Goal: Task Accomplishment & Management: Complete application form

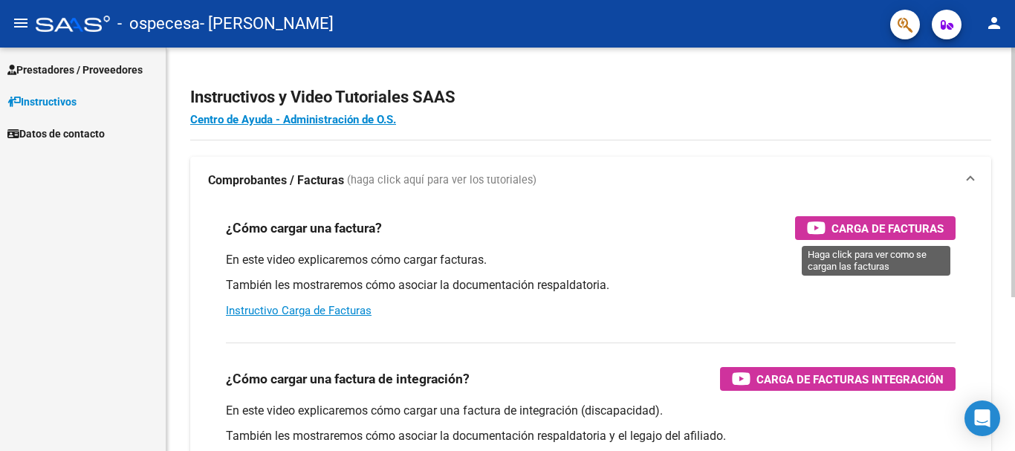
click at [836, 221] on span "Carga de Facturas" at bounding box center [887, 228] width 112 height 19
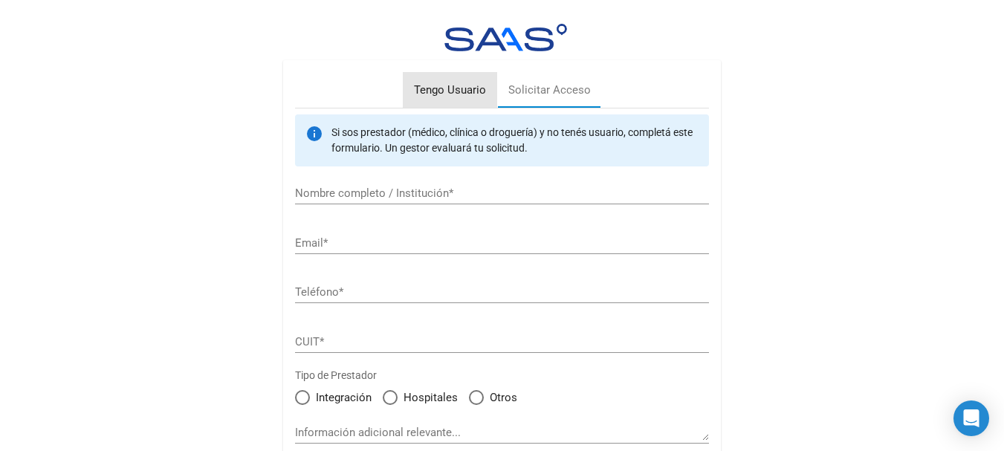
click at [455, 91] on div "Tengo Usuario" at bounding box center [450, 90] width 72 height 17
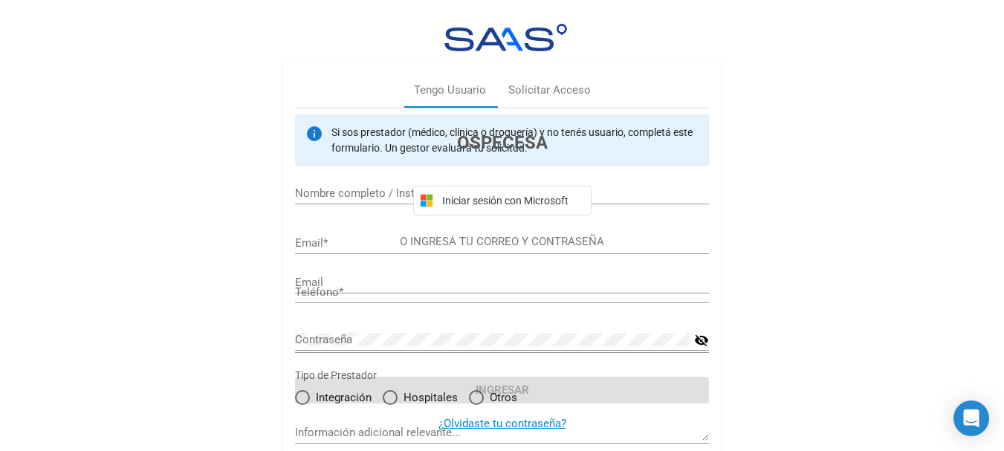
type input "[EMAIL_ADDRESS][DOMAIN_NAME]"
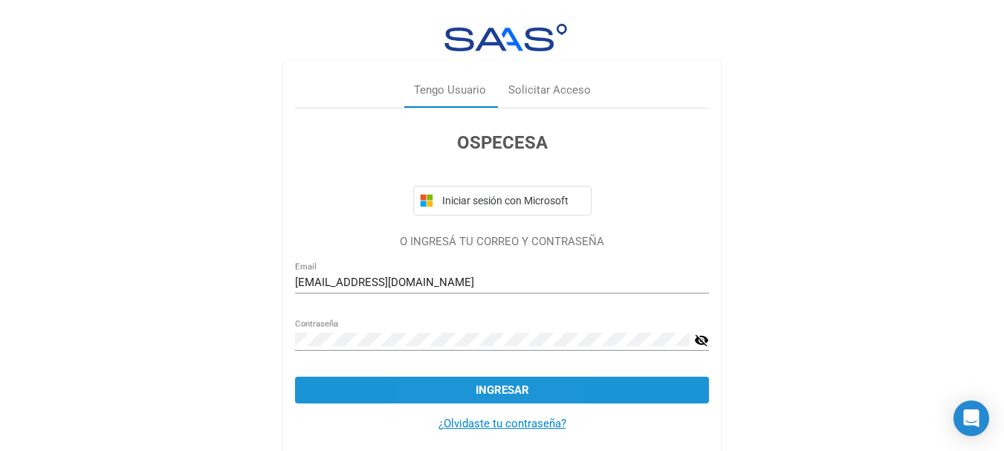
click at [458, 396] on button "Ingresar" at bounding box center [502, 390] width 414 height 27
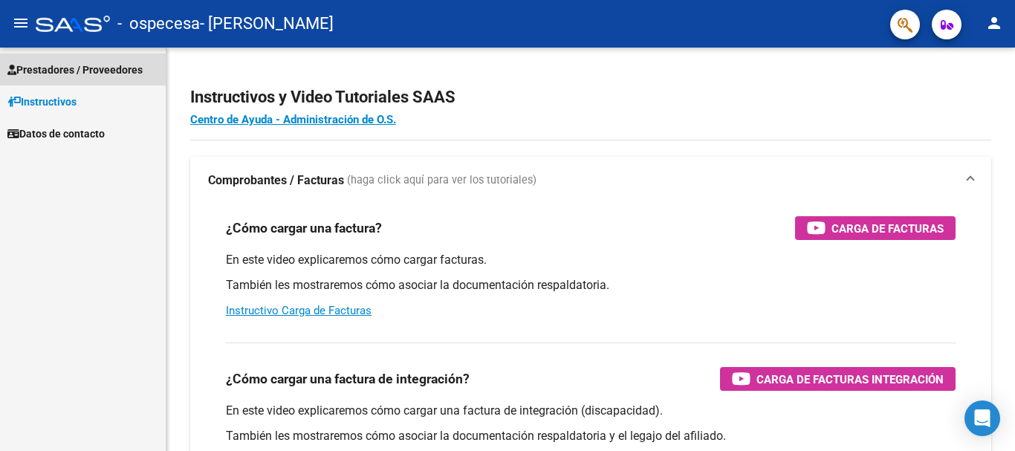
click at [78, 75] on span "Prestadores / Proveedores" at bounding box center [74, 70] width 135 height 16
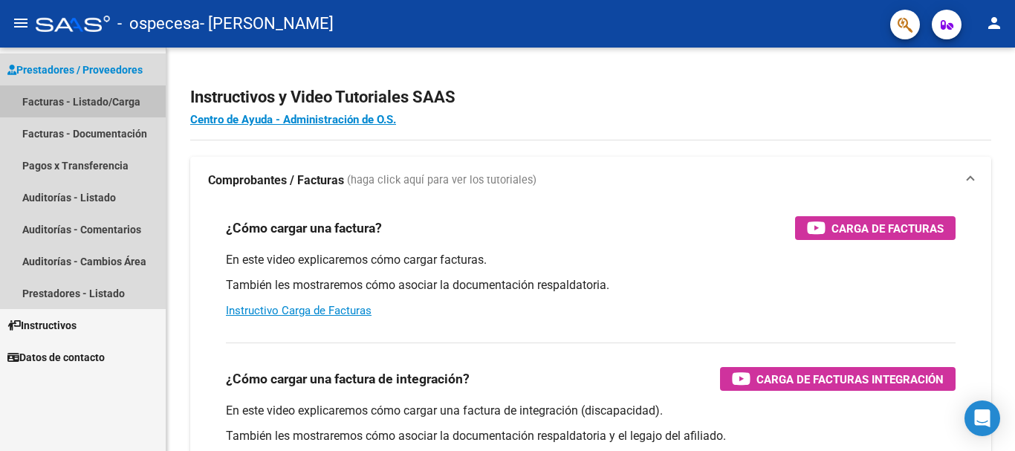
click at [68, 105] on link "Facturas - Listado/Carga" at bounding box center [83, 101] width 166 height 32
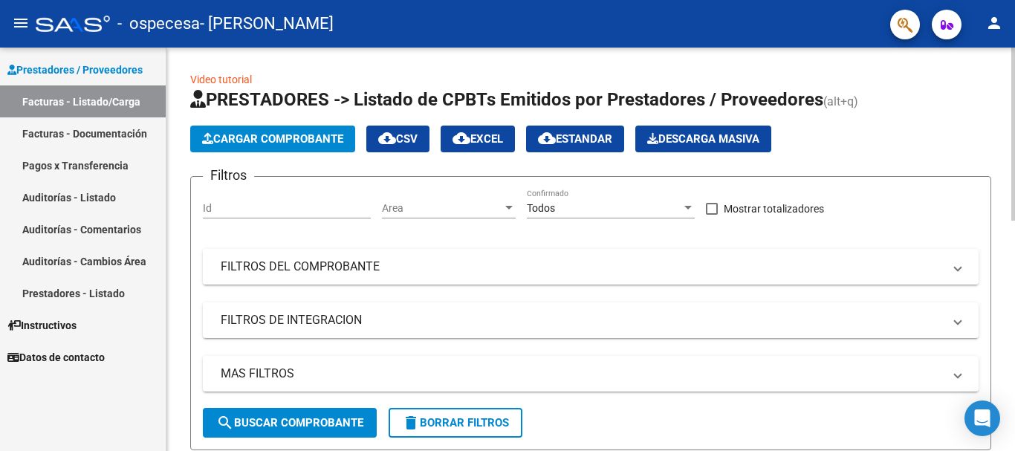
click at [954, 265] on span "FILTROS DEL COMPROBANTE" at bounding box center [588, 267] width 734 height 16
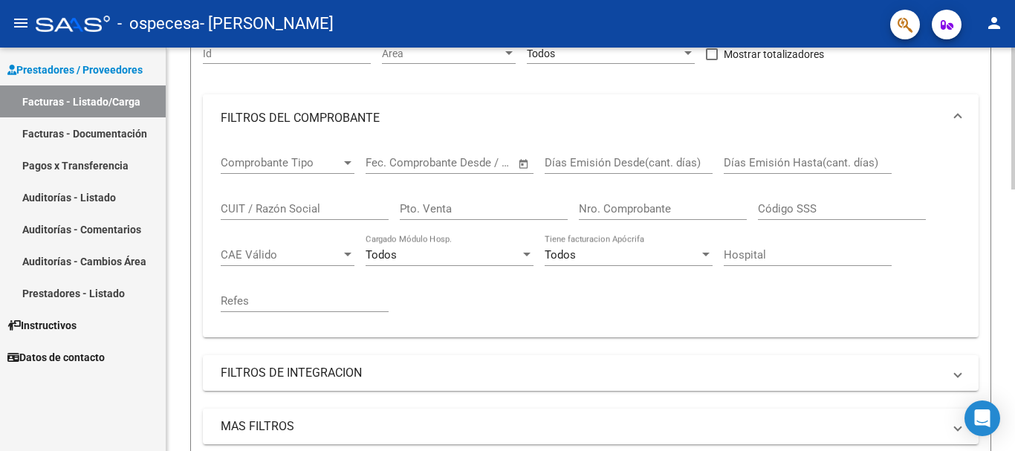
click at [1011, 225] on div at bounding box center [1013, 174] width 4 height 142
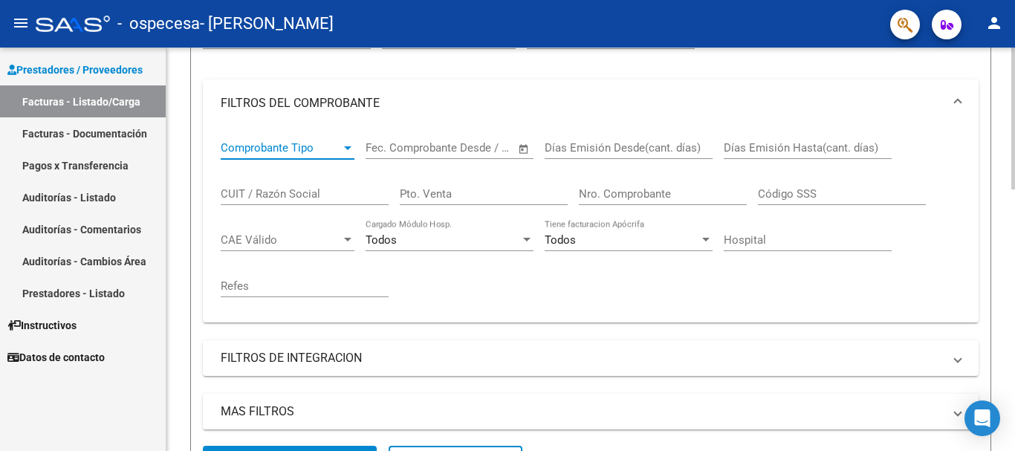
click at [339, 148] on span "Comprobante Tipo" at bounding box center [281, 147] width 120 height 13
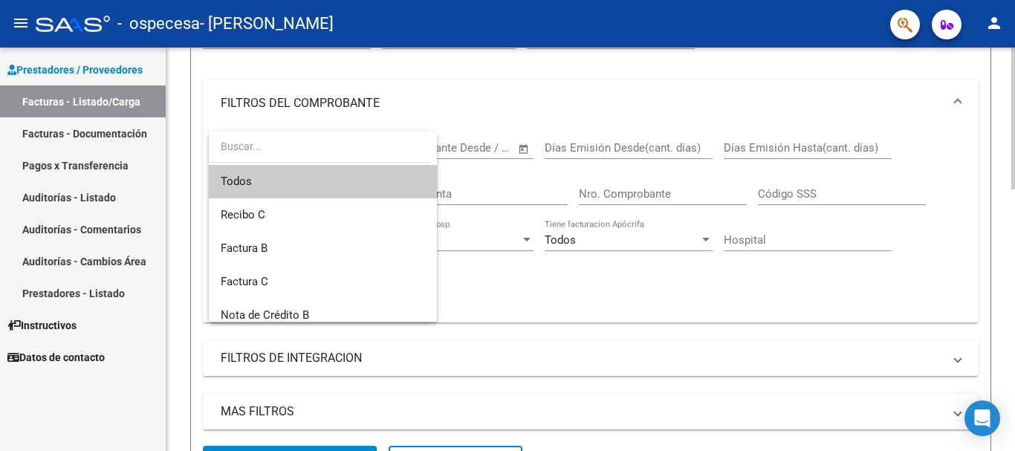
click at [339, 148] on input "dropdown search" at bounding box center [319, 146] width 221 height 31
click at [582, 296] on div at bounding box center [507, 225] width 1015 height 451
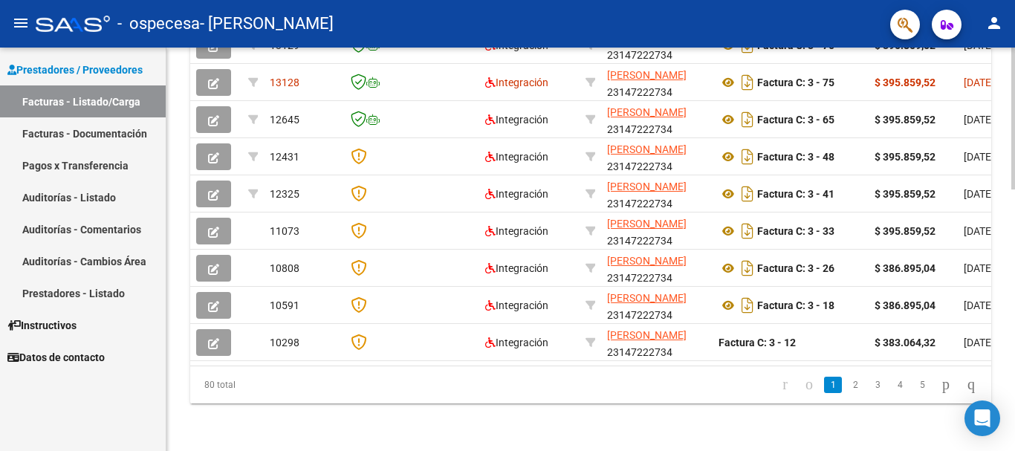
scroll to position [746, 0]
click at [1014, 374] on div at bounding box center [1013, 380] width 4 height 142
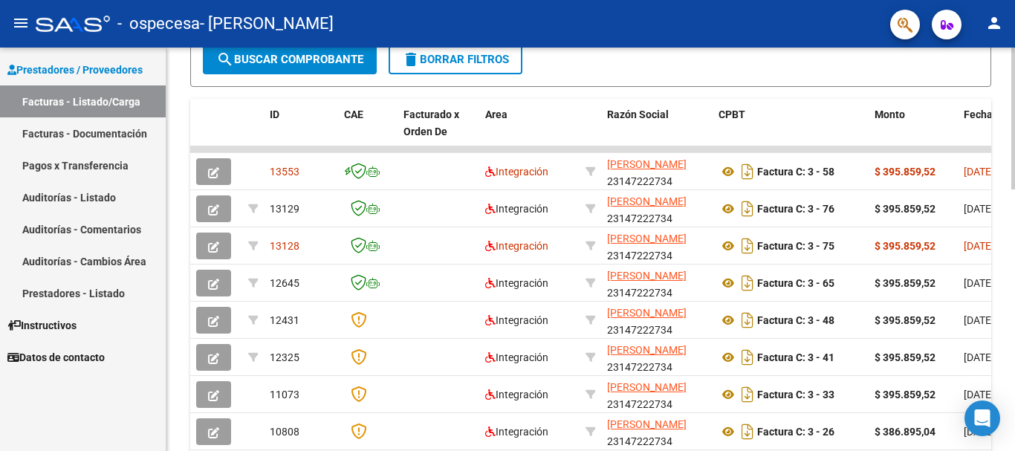
scroll to position [568, 0]
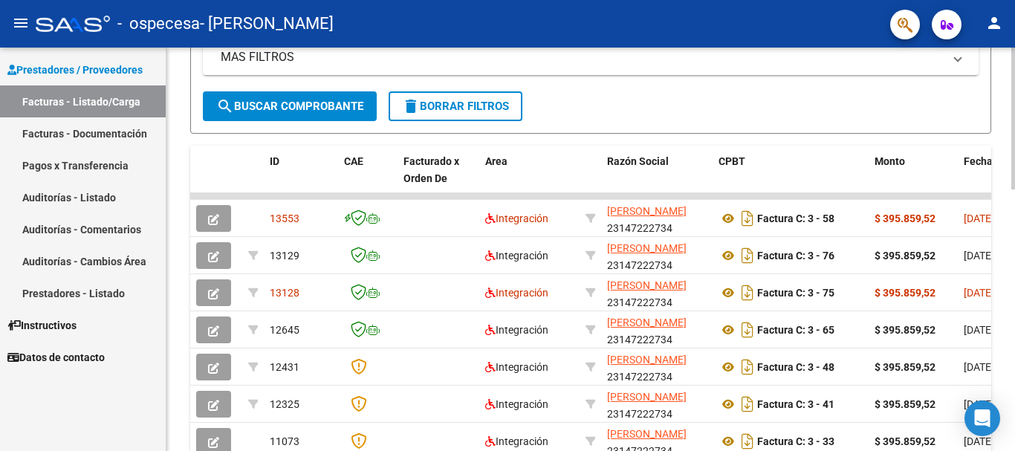
click at [1012, 290] on div at bounding box center [1013, 305] width 4 height 142
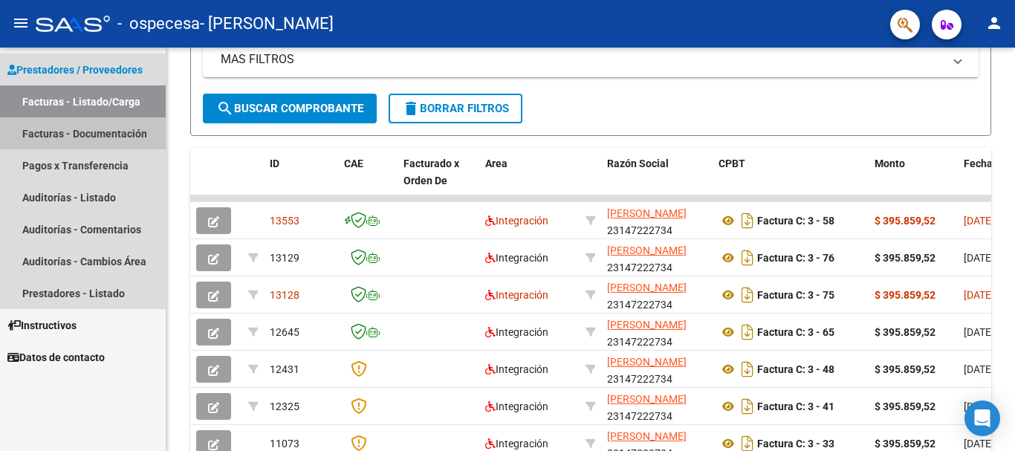
click at [105, 132] on link "Facturas - Documentación" at bounding box center [83, 133] width 166 height 32
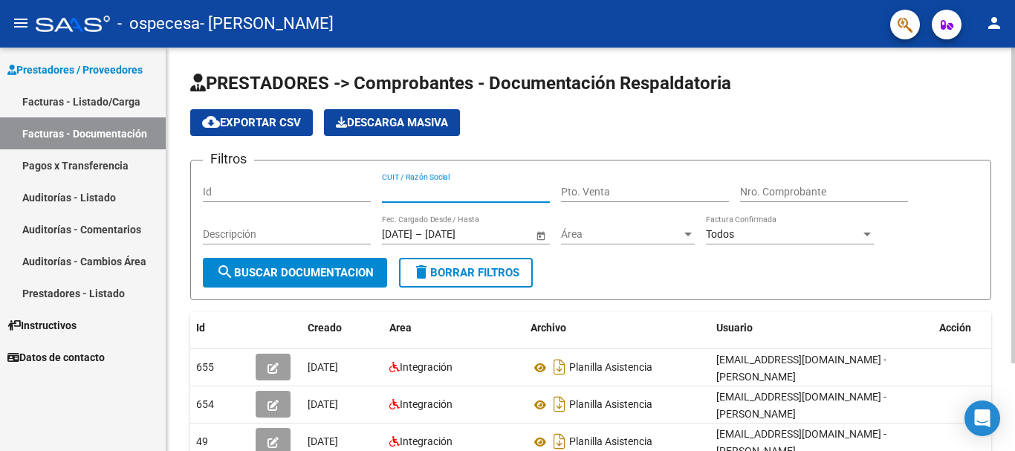
click at [390, 186] on input "CUIT / Razón Social" at bounding box center [466, 192] width 168 height 13
type input "23147222734"
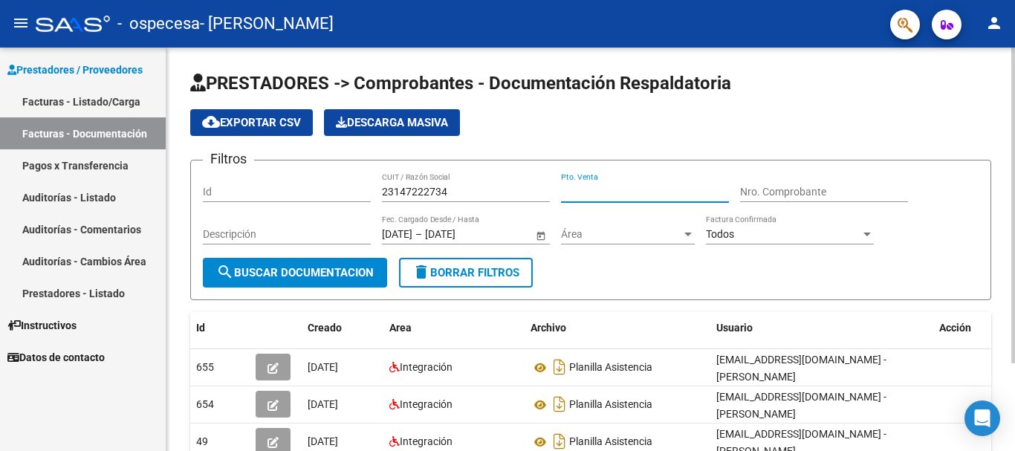
click at [577, 188] on input "Pto. Venta" at bounding box center [645, 192] width 168 height 13
type input "0003"
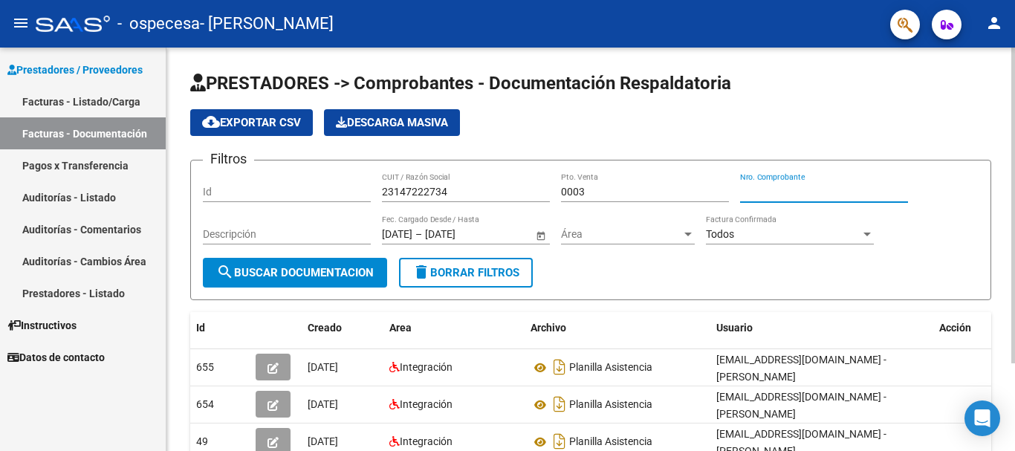
click at [750, 191] on input "Nro. Comprobante" at bounding box center [824, 192] width 168 height 13
type input "00084"
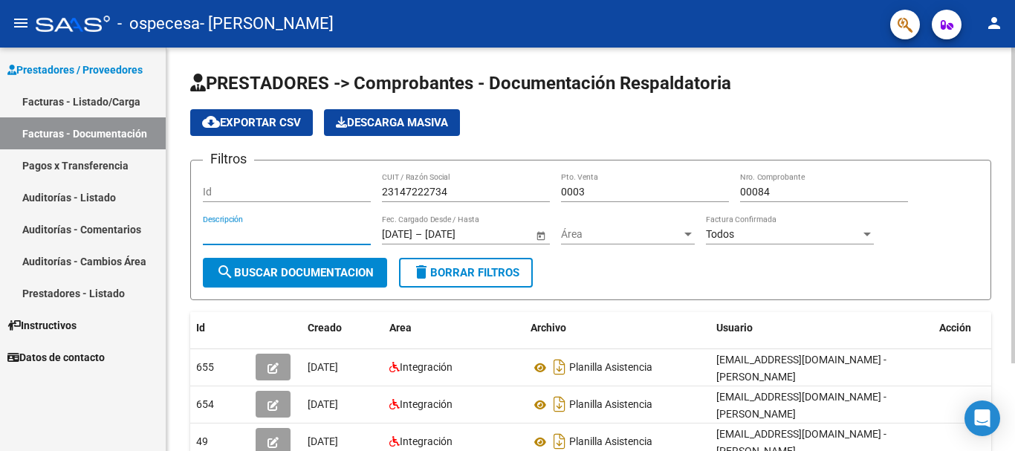
click at [290, 233] on input "Descripción" at bounding box center [287, 234] width 168 height 13
type input "pasicopedagogía"
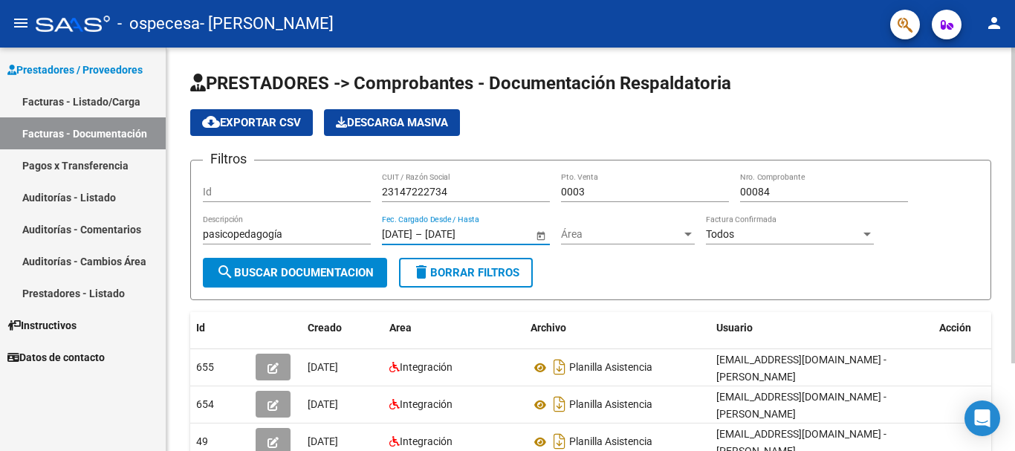
click at [403, 237] on input "[DATE]" at bounding box center [397, 234] width 30 height 13
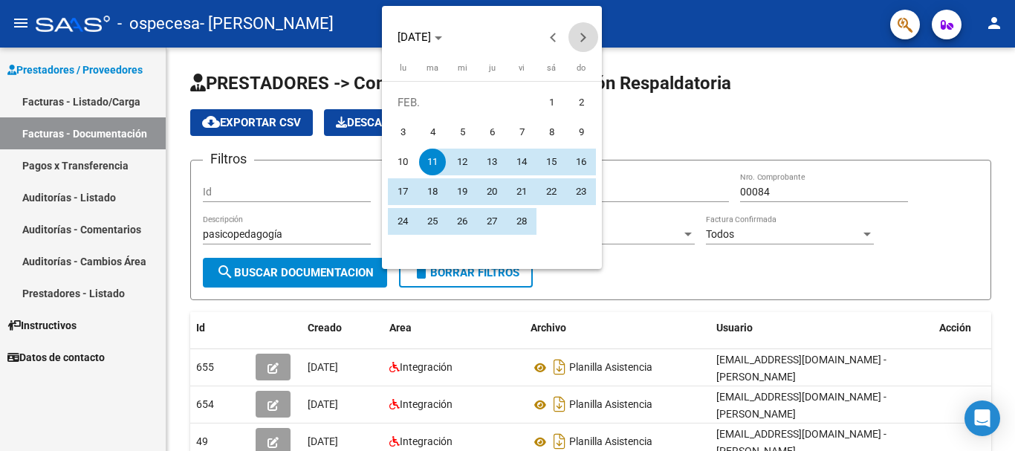
click at [580, 42] on span "Next month" at bounding box center [583, 37] width 30 height 30
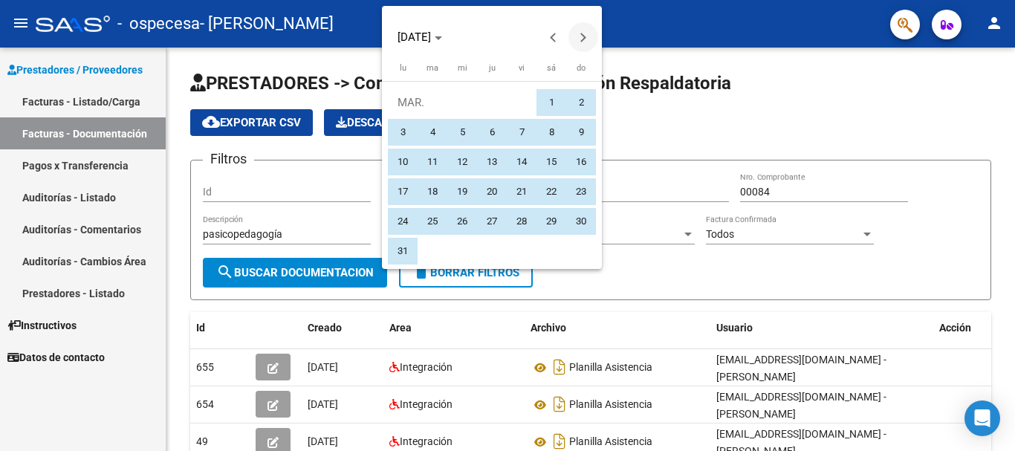
click at [580, 42] on span "Next month" at bounding box center [583, 37] width 30 height 30
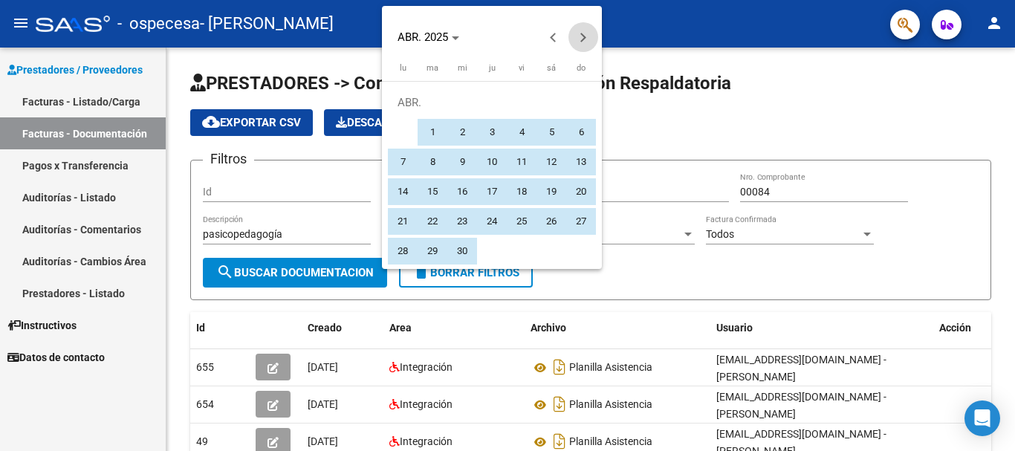
click at [580, 42] on span "Next month" at bounding box center [583, 37] width 30 height 30
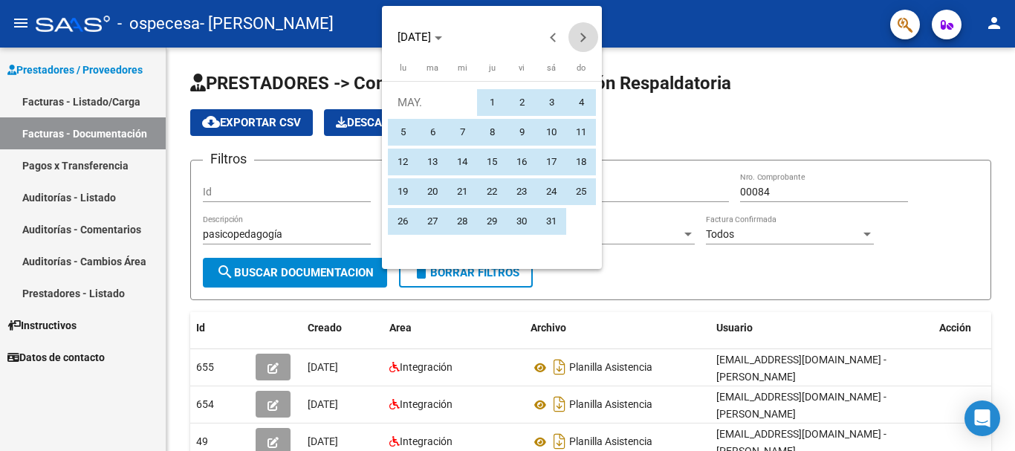
click at [580, 42] on span "Next month" at bounding box center [583, 37] width 30 height 30
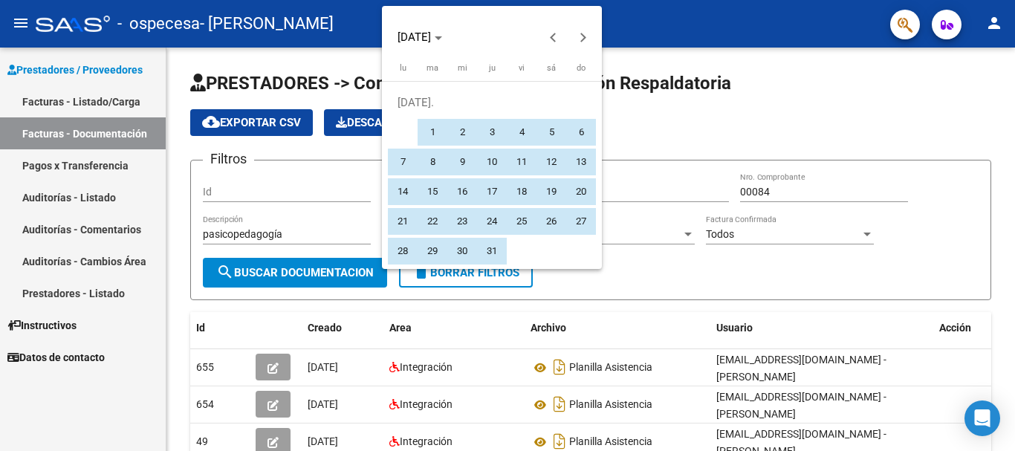
click at [428, 131] on span "1" at bounding box center [432, 132] width 27 height 27
type input "[DATE]"
click at [489, 254] on span "31" at bounding box center [491, 251] width 27 height 27
type input "[DATE]"
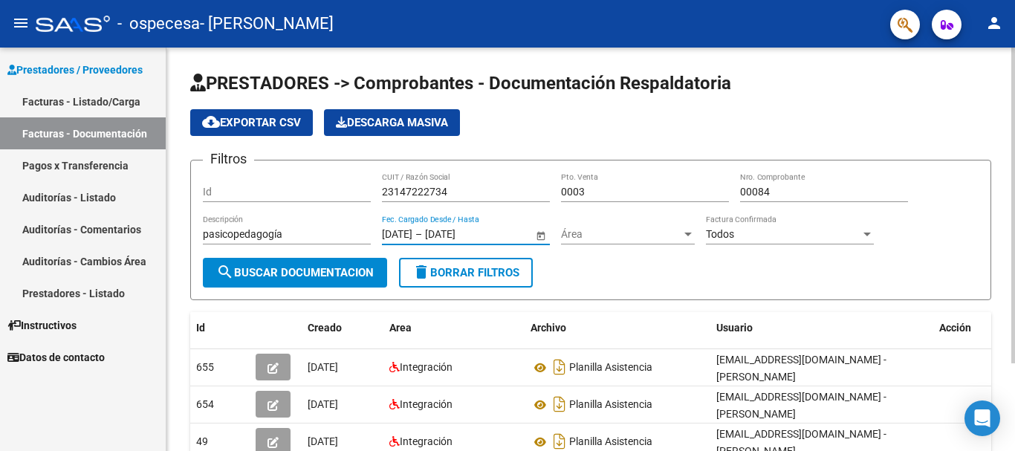
click at [685, 235] on div at bounding box center [687, 235] width 7 height 4
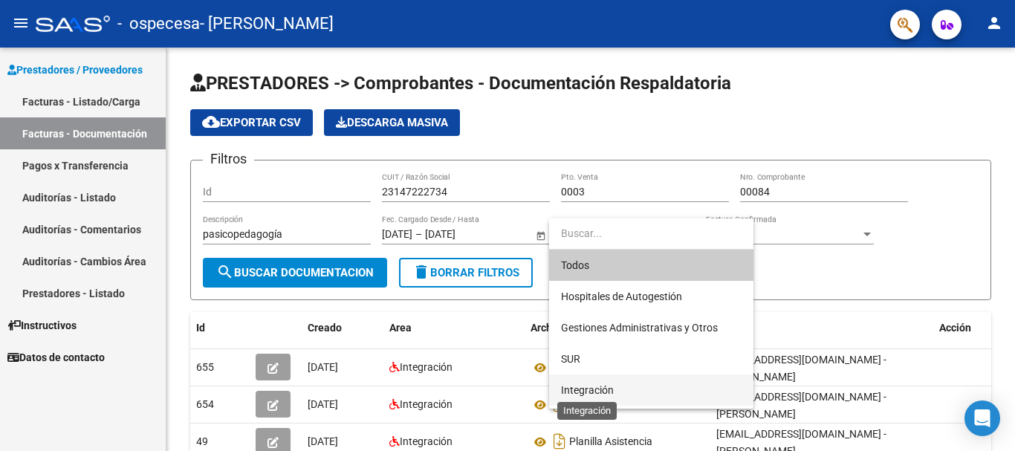
click at [584, 385] on span "Integración" at bounding box center [587, 390] width 53 height 12
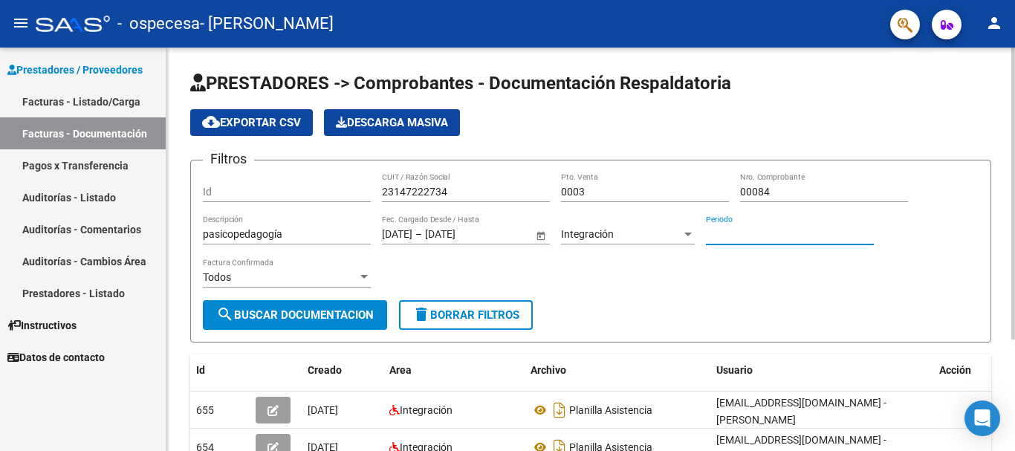
click at [733, 233] on input "Periodo" at bounding box center [790, 234] width 168 height 13
type input "072025"
click at [357, 275] on div at bounding box center [363, 277] width 13 height 12
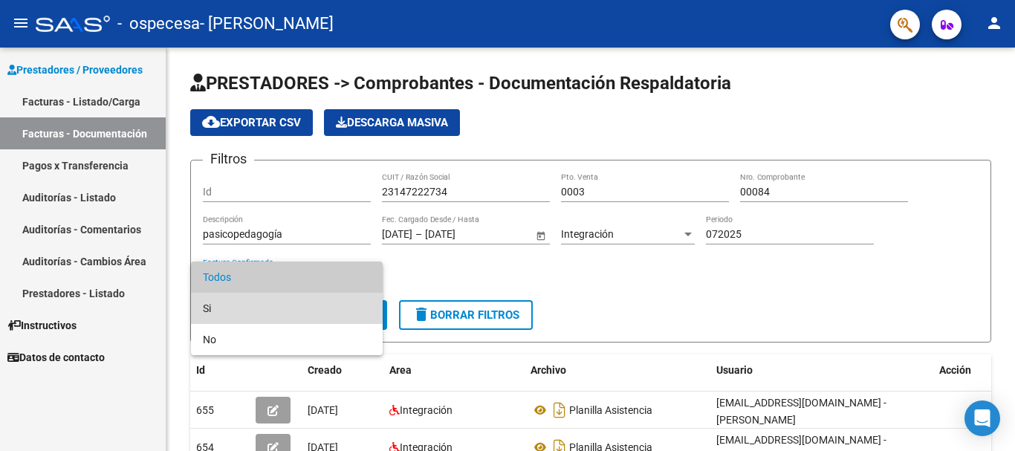
click at [331, 299] on span "Si" at bounding box center [287, 308] width 168 height 31
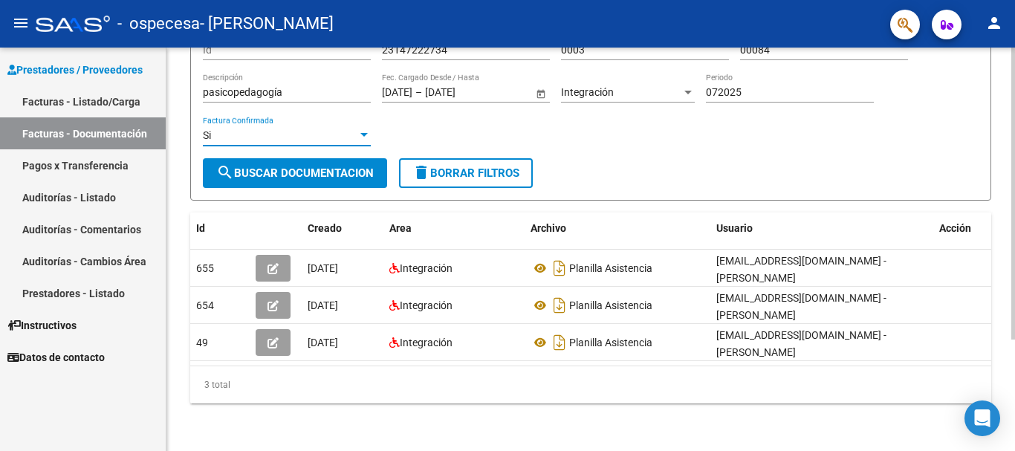
scroll to position [154, 0]
click at [1014, 290] on div at bounding box center [1013, 305] width 4 height 292
click at [365, 133] on div at bounding box center [363, 135] width 7 height 4
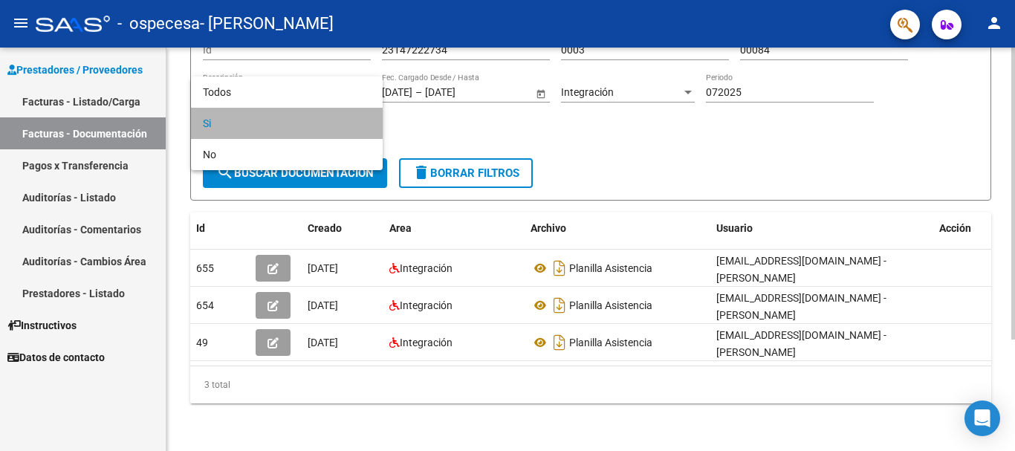
click at [365, 123] on span "Si" at bounding box center [287, 123] width 168 height 31
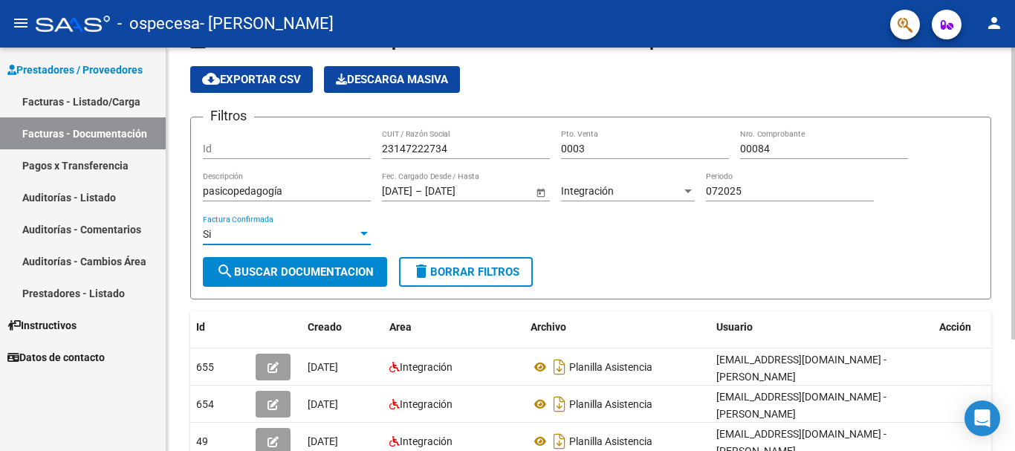
scroll to position [0, 0]
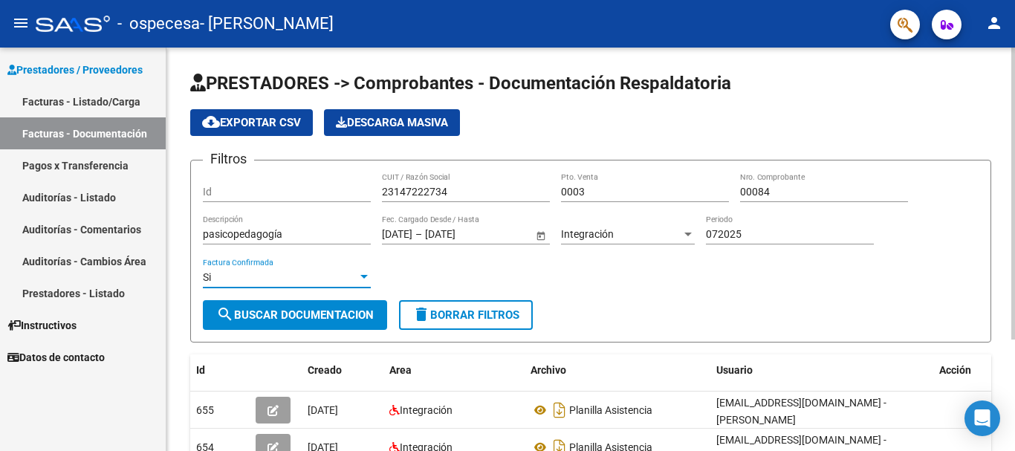
click at [1014, 61] on div at bounding box center [1013, 194] width 4 height 292
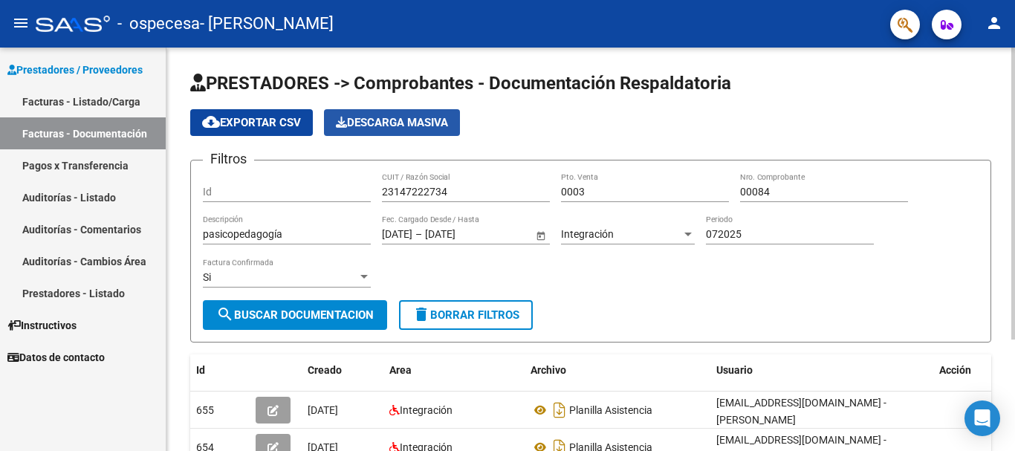
click at [374, 120] on span "Descarga Masiva" at bounding box center [392, 122] width 112 height 13
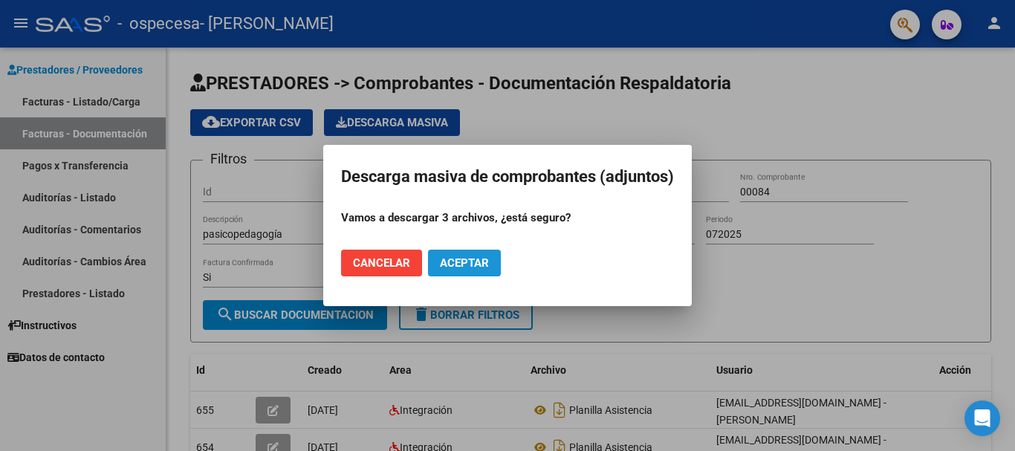
click at [461, 267] on span "Aceptar" at bounding box center [464, 262] width 49 height 13
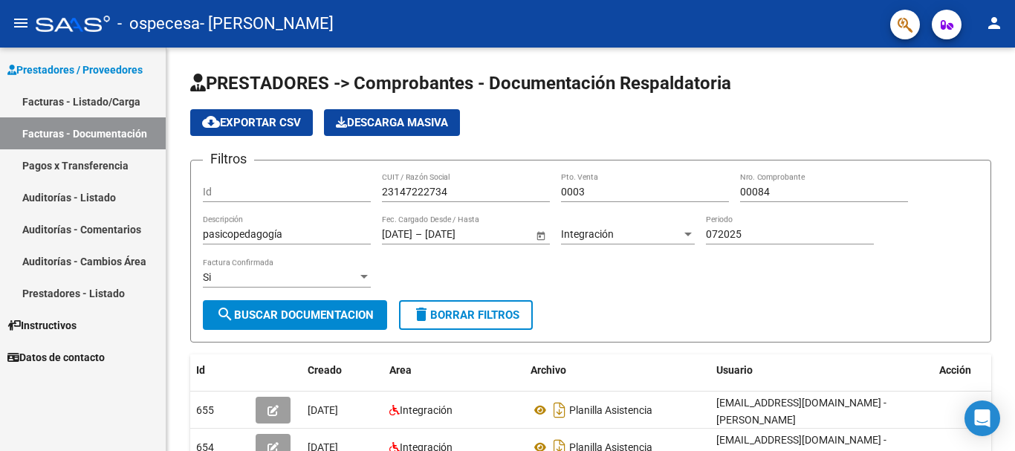
click at [59, 71] on span "Prestadores / Proveedores" at bounding box center [74, 70] width 135 height 16
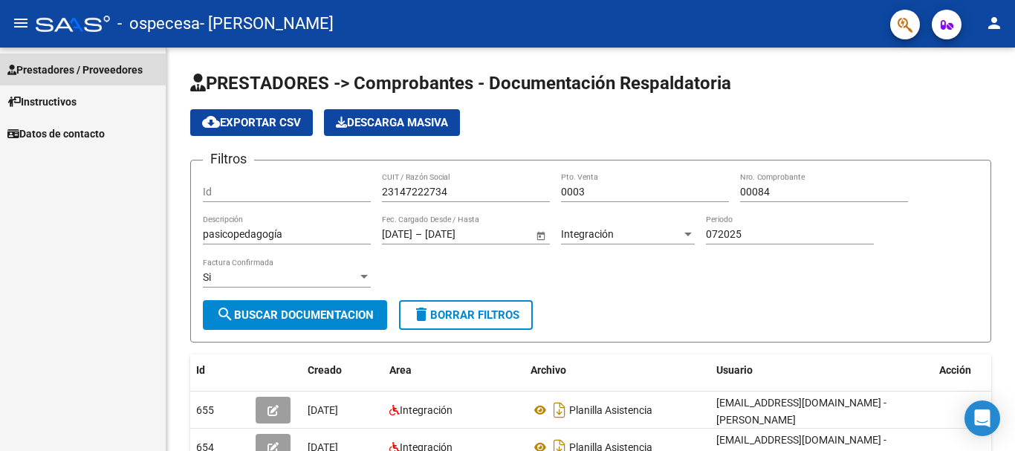
click at [74, 67] on span "Prestadores / Proveedores" at bounding box center [74, 70] width 135 height 16
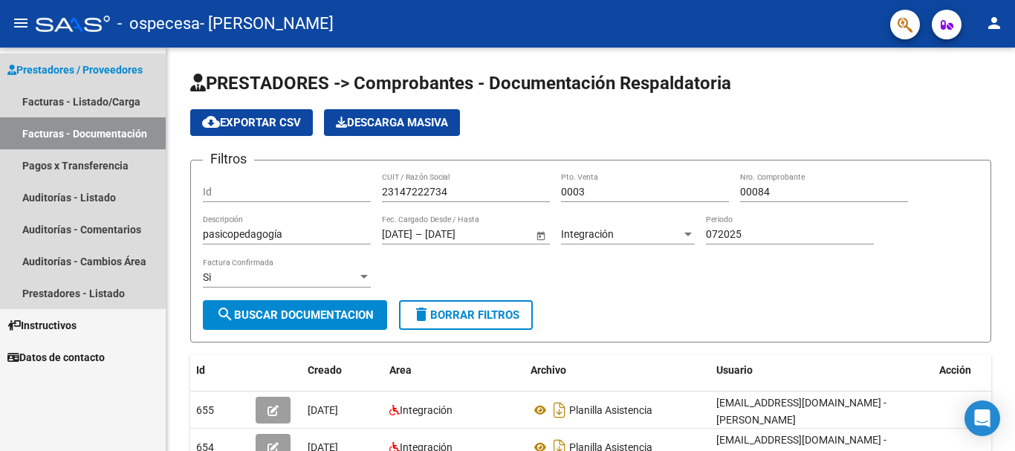
click at [74, 67] on span "Prestadores / Proveedores" at bounding box center [74, 70] width 135 height 16
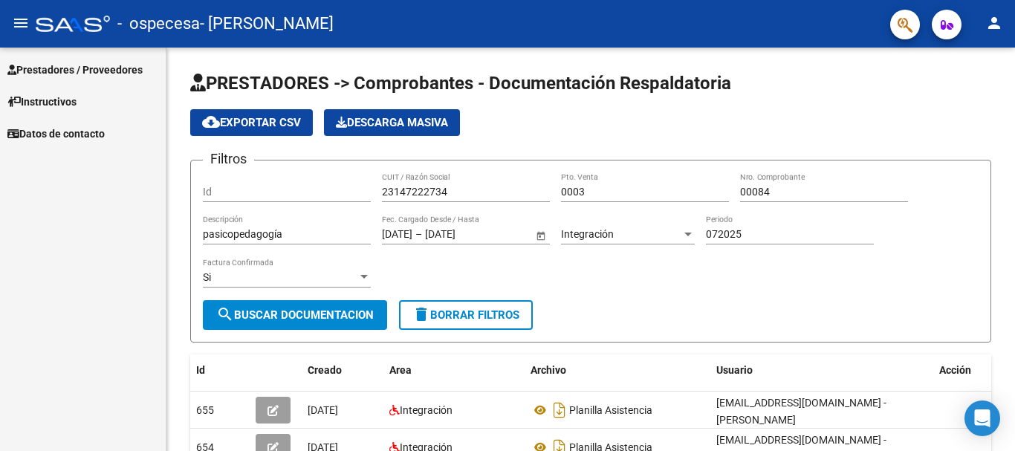
click at [74, 67] on span "Prestadores / Proveedores" at bounding box center [74, 70] width 135 height 16
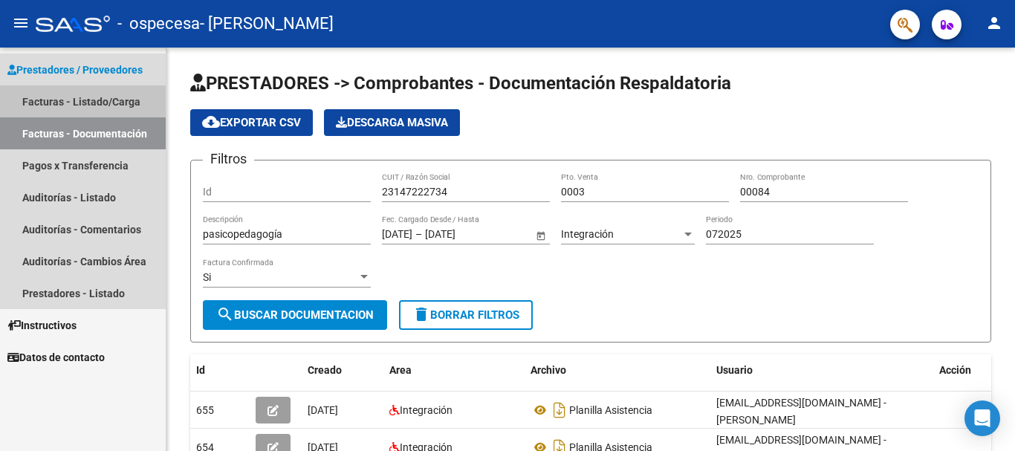
click at [48, 103] on link "Facturas - Listado/Carga" at bounding box center [83, 101] width 166 height 32
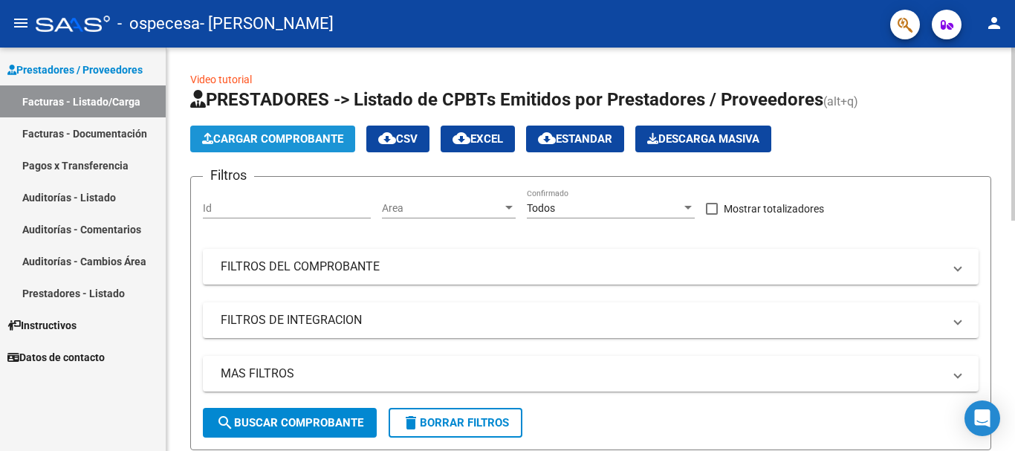
click at [295, 143] on span "Cargar Comprobante" at bounding box center [272, 138] width 141 height 13
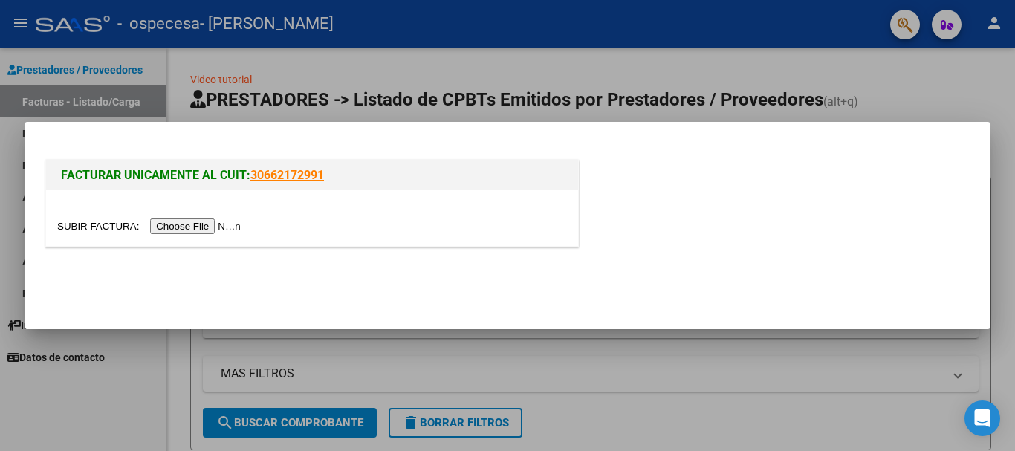
click at [198, 226] on input "file" at bounding box center [151, 226] width 188 height 16
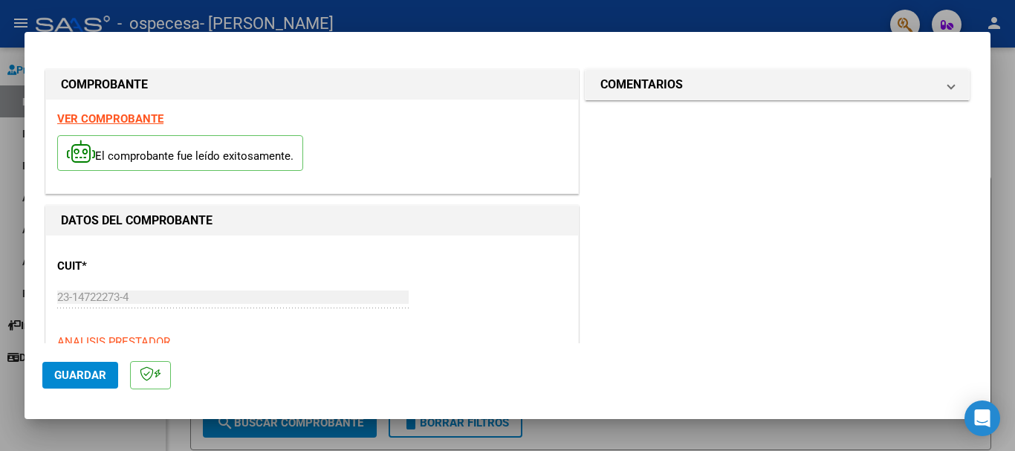
click at [115, 123] on strong "VER COMPROBANTE" at bounding box center [110, 118] width 106 height 13
click at [85, 378] on span "Guardar" at bounding box center [80, 374] width 52 height 13
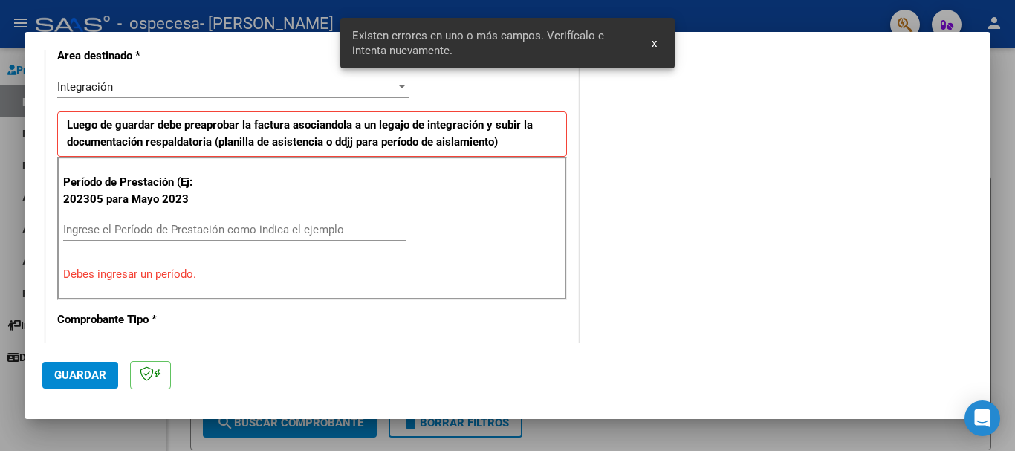
scroll to position [343, 0]
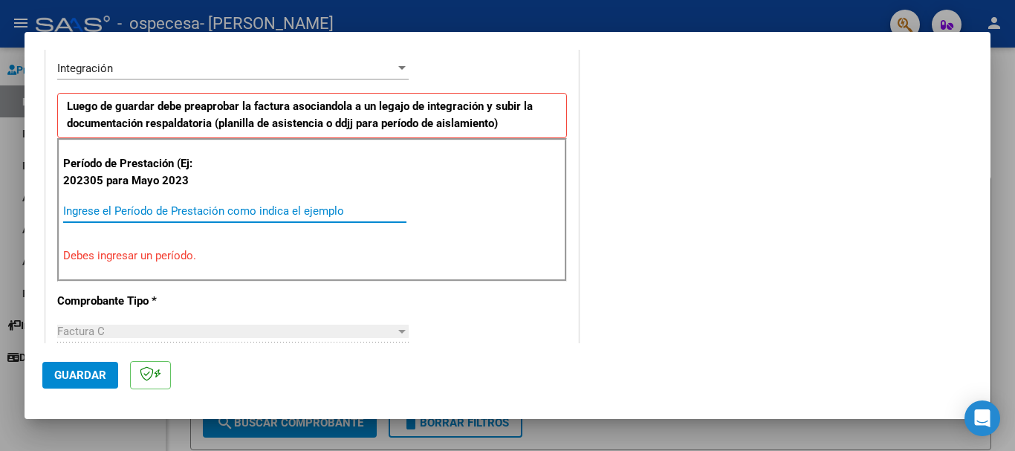
click at [114, 207] on input "Ingrese el Período de Prestación como indica el ejemplo" at bounding box center [234, 210] width 343 height 13
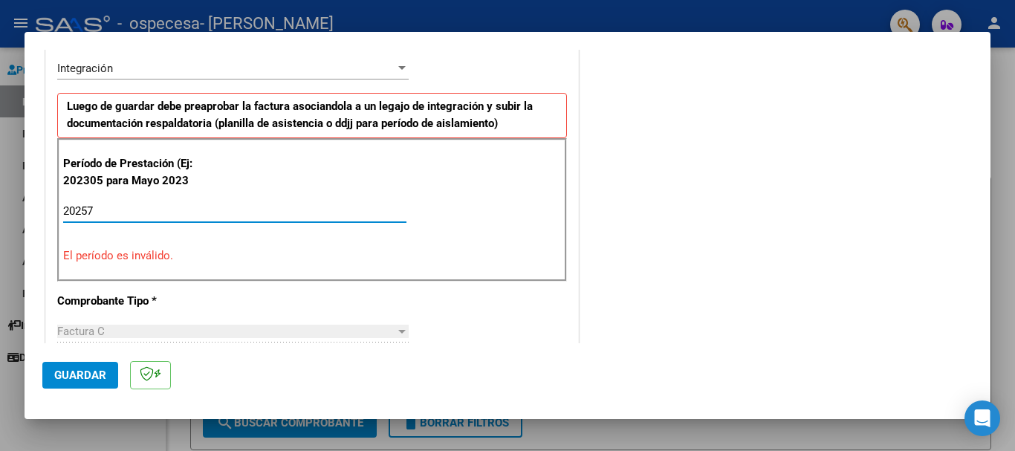
type input "20257"
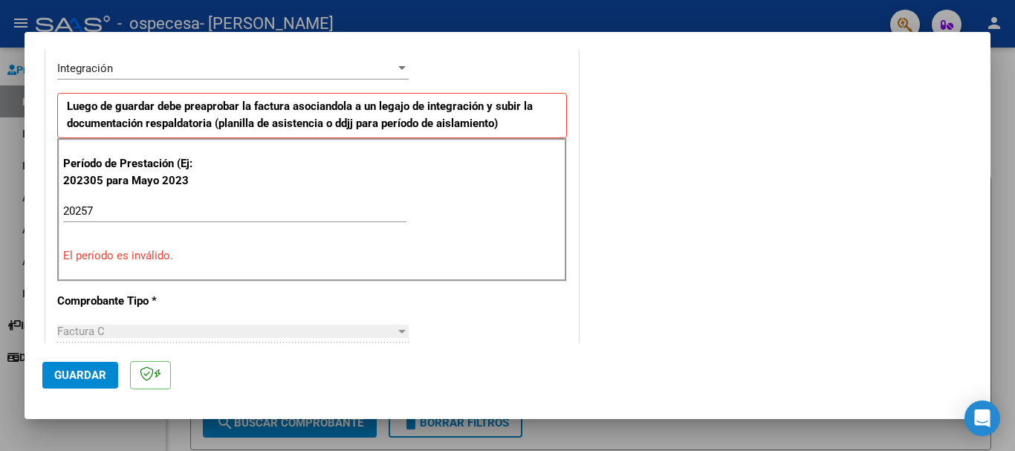
click at [400, 332] on div at bounding box center [401, 332] width 7 height 4
click at [398, 331] on div at bounding box center [401, 332] width 7 height 4
click at [283, 325] on div "Factura C" at bounding box center [226, 331] width 338 height 13
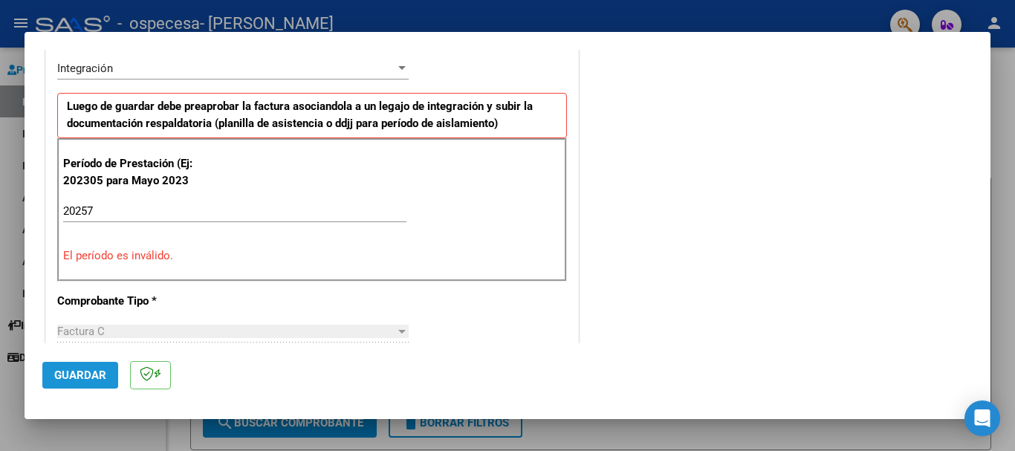
click at [62, 373] on span "Guardar" at bounding box center [80, 374] width 52 height 13
click at [62, 369] on span "Guardar" at bounding box center [80, 374] width 52 height 13
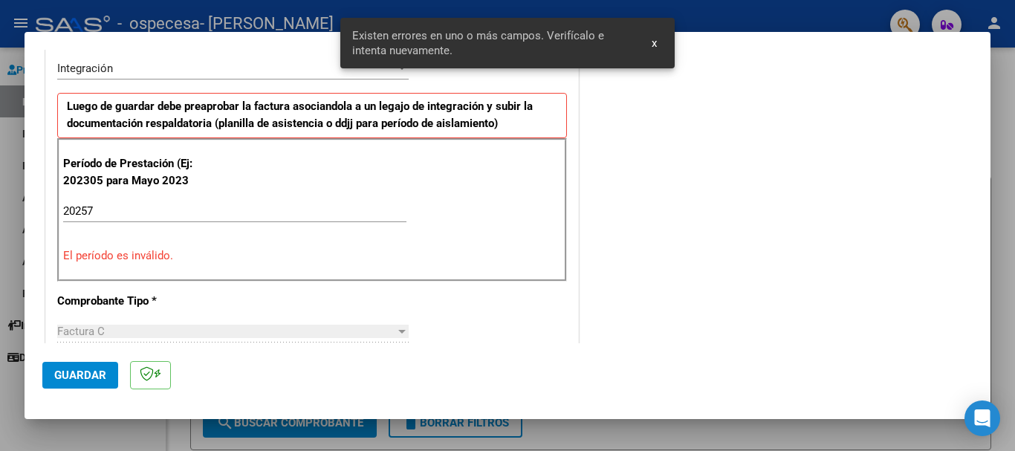
click at [62, 369] on span "Guardar" at bounding box center [80, 374] width 52 height 13
click at [91, 257] on p "El período es inválido." at bounding box center [312, 255] width 498 height 17
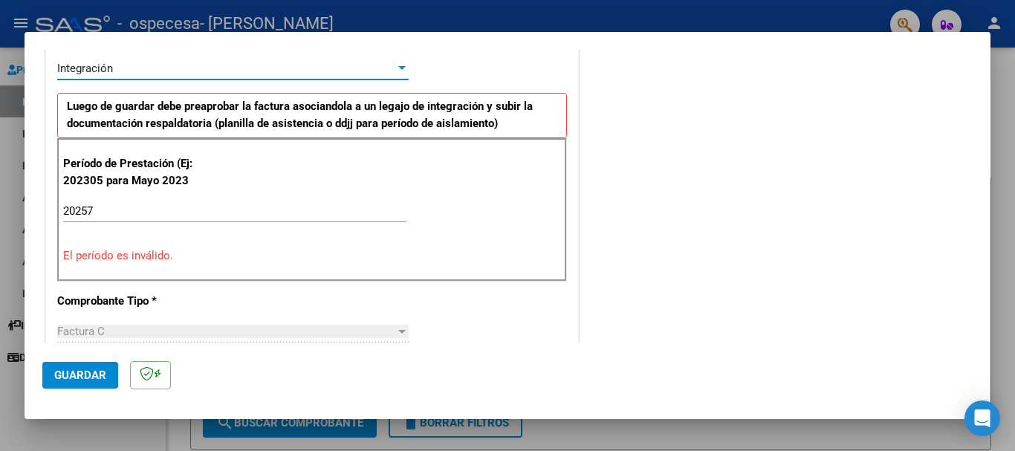
click at [398, 67] on div at bounding box center [401, 68] width 7 height 4
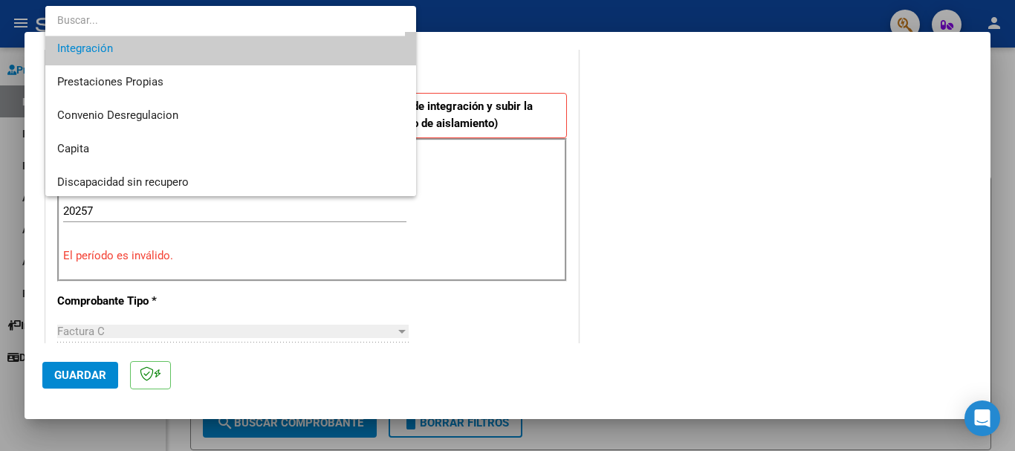
scroll to position [111, 0]
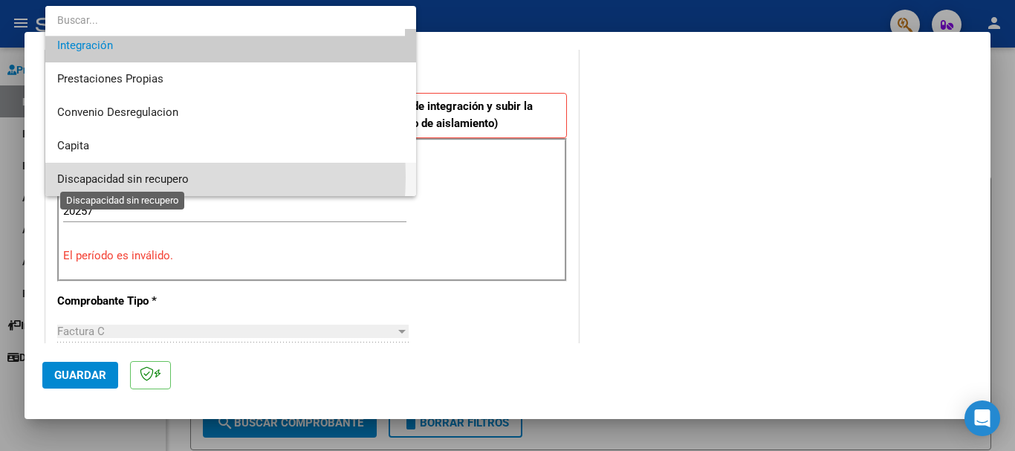
click at [112, 177] on span "Discapacidad sin recupero" at bounding box center [122, 178] width 131 height 13
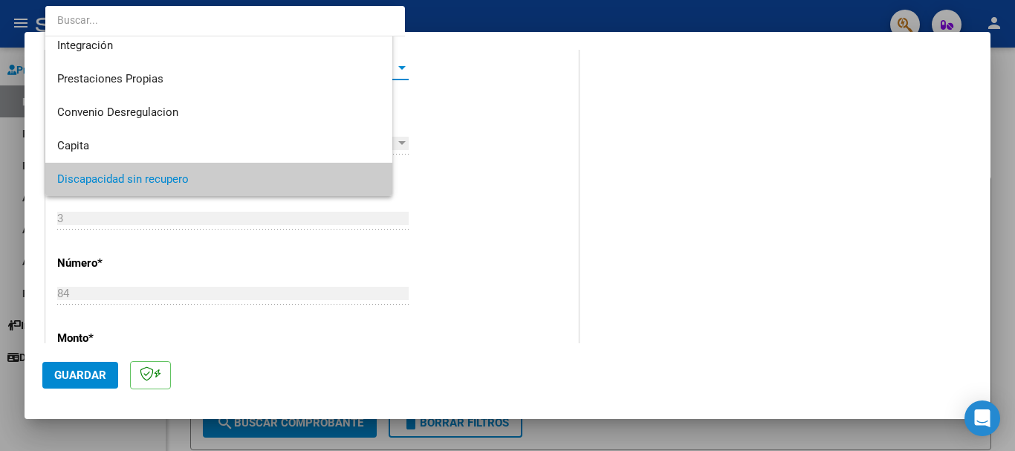
scroll to position [108, 0]
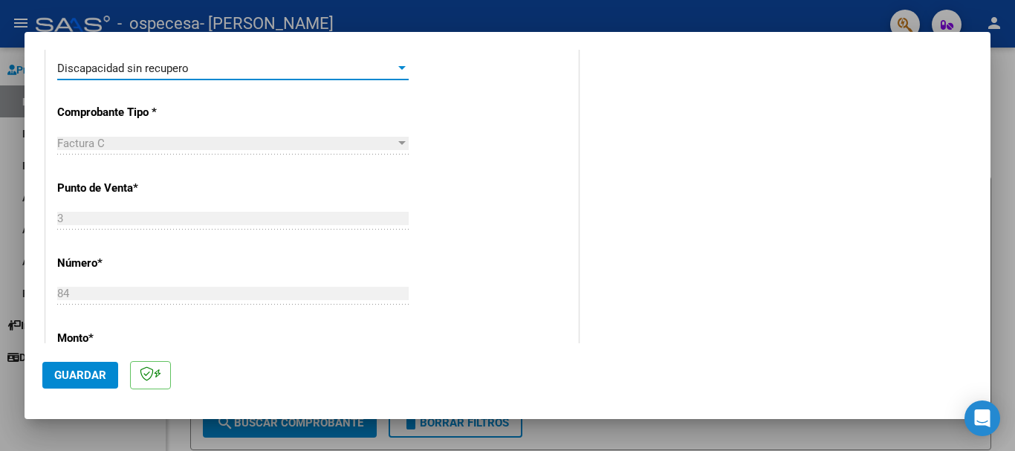
click at [119, 144] on div "Factura C" at bounding box center [226, 143] width 338 height 13
click at [74, 386] on button "Guardar" at bounding box center [80, 375] width 76 height 27
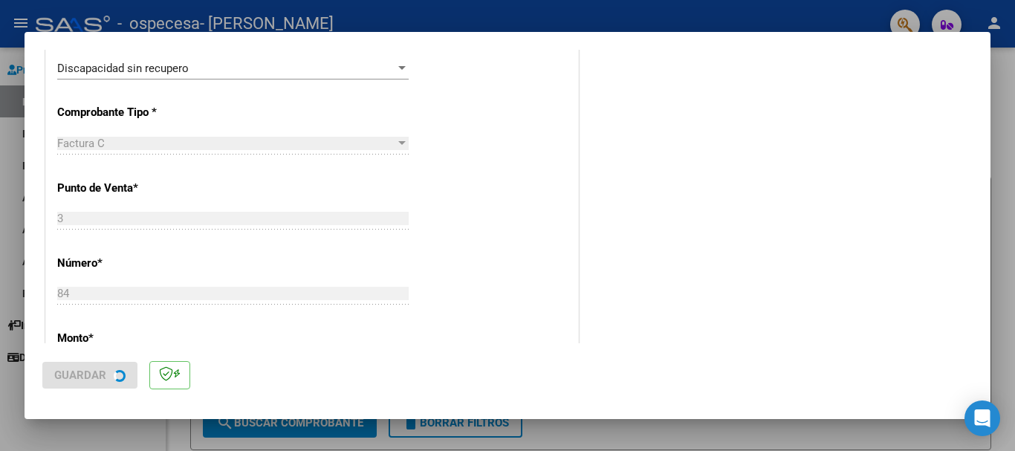
scroll to position [0, 0]
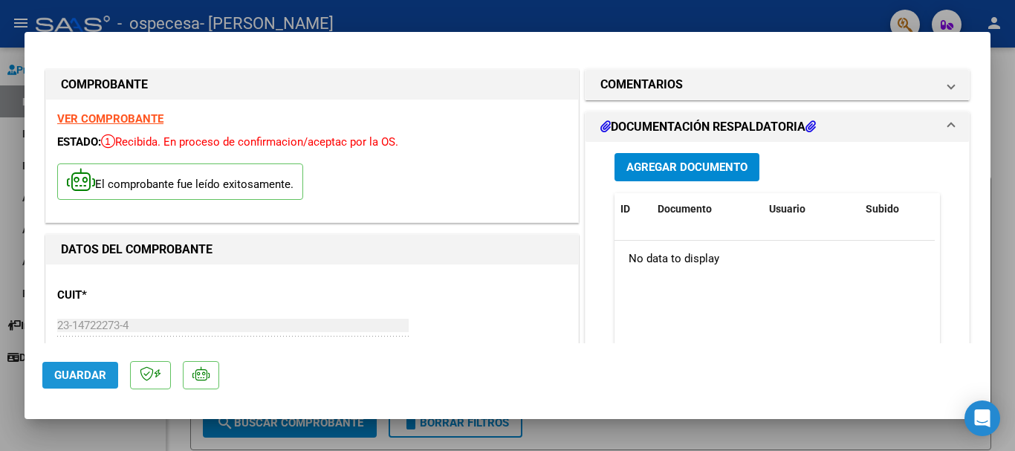
click at [86, 371] on span "Guardar" at bounding box center [80, 374] width 52 height 13
click at [86, 370] on span "Guardar" at bounding box center [80, 374] width 52 height 13
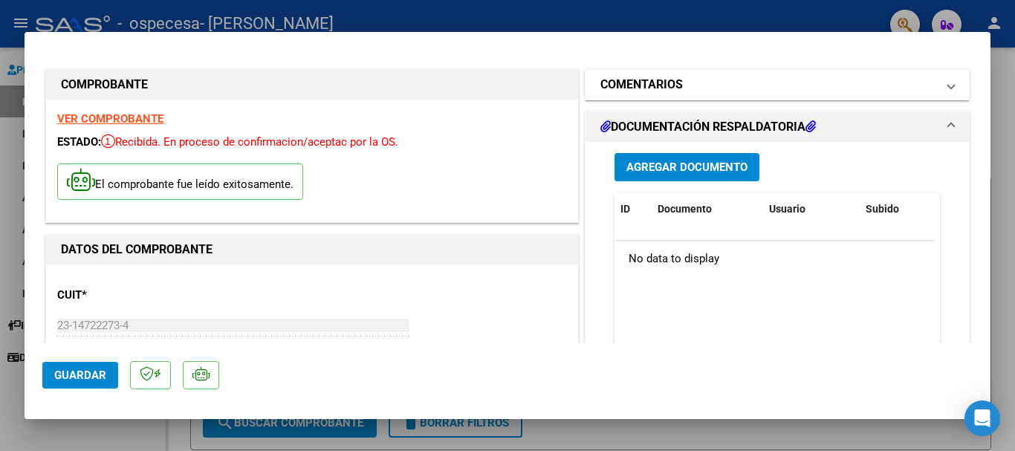
click at [934, 85] on span "COMENTARIOS" at bounding box center [774, 85] width 348 height 18
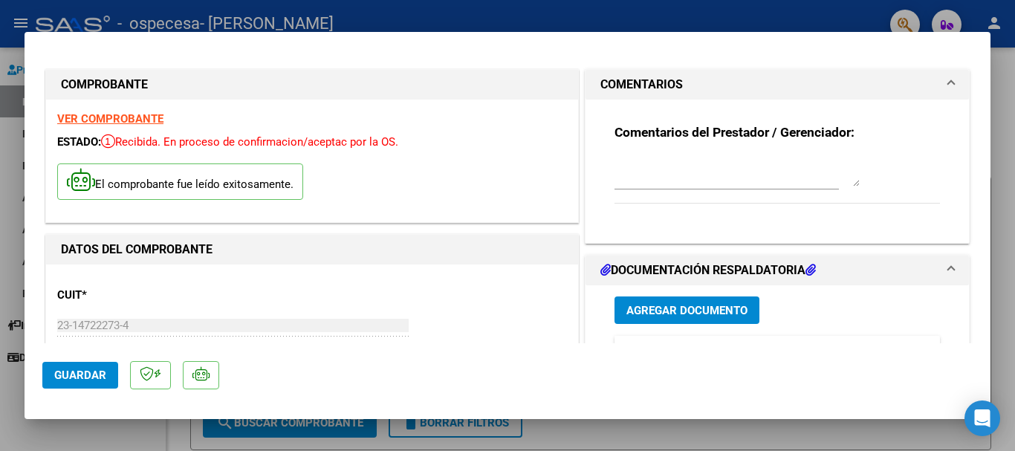
click at [934, 85] on span "COMENTARIOS" at bounding box center [774, 85] width 348 height 18
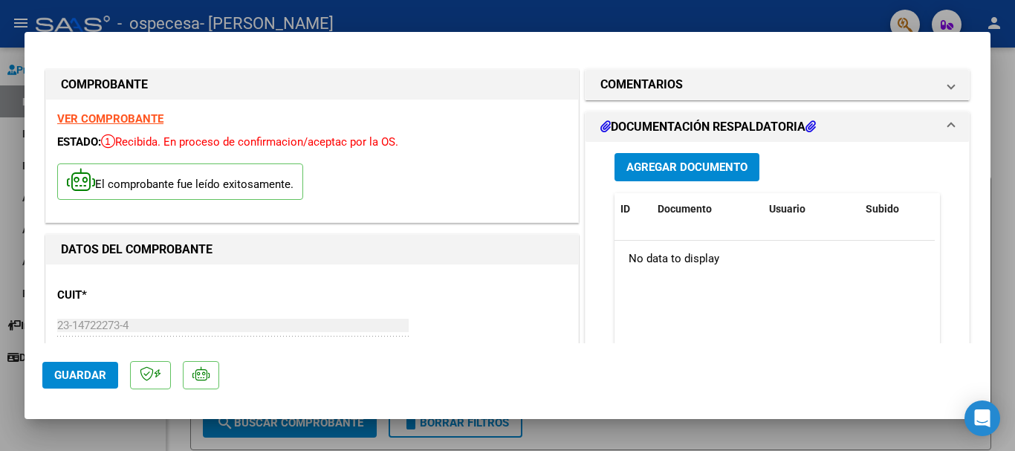
click at [725, 166] on span "Agregar Documento" at bounding box center [686, 167] width 121 height 13
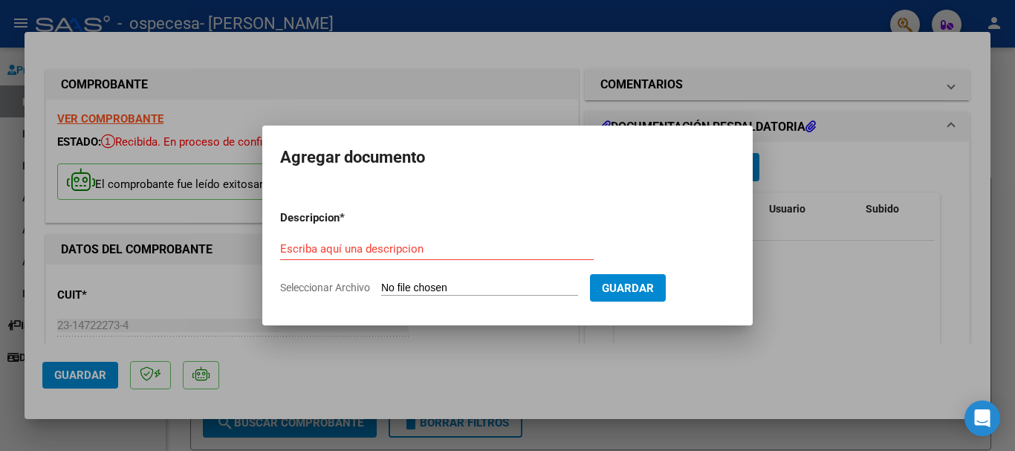
click at [439, 286] on input "Seleccionar Archivo" at bounding box center [479, 289] width 197 height 14
type input "C:\fakepath\AMARELLA PSP [PERSON_NAME]-1 (2).pdf"
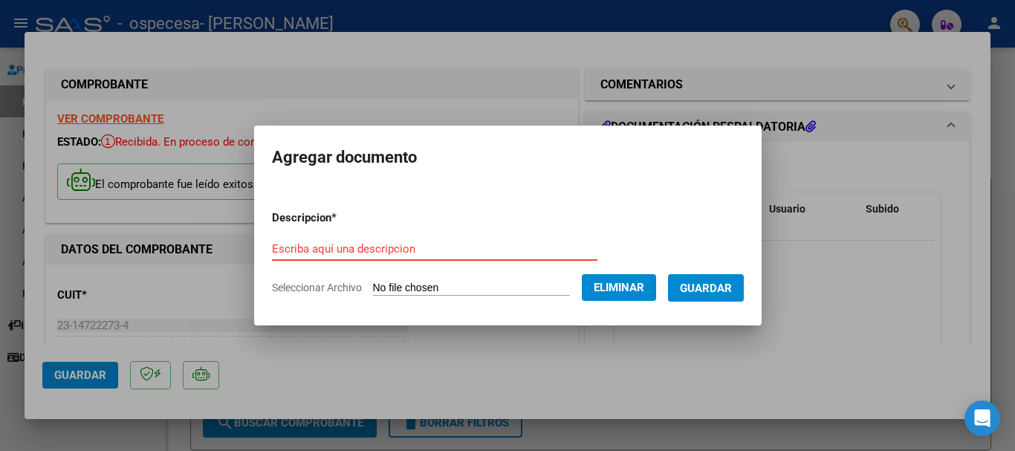
click at [272, 246] on input "Escriba aquí una descripcion" at bounding box center [434, 248] width 325 height 13
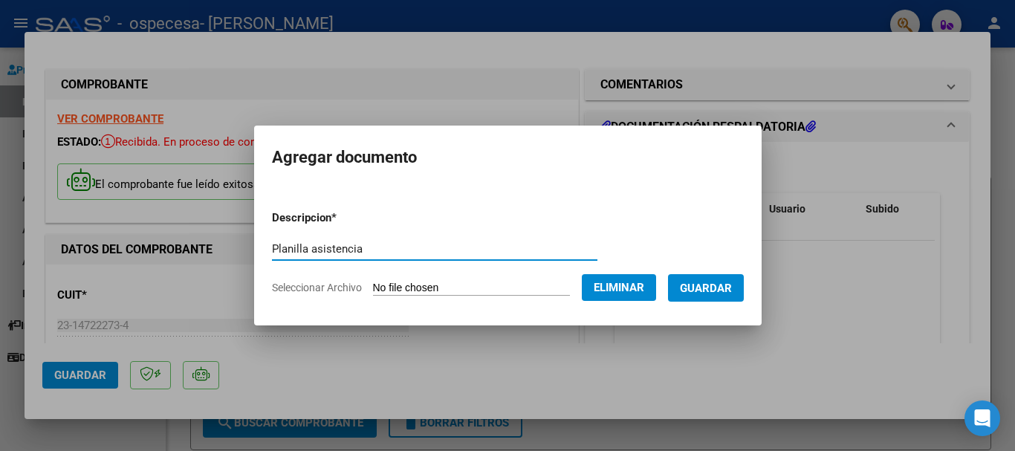
type input "Planilla asistencia"
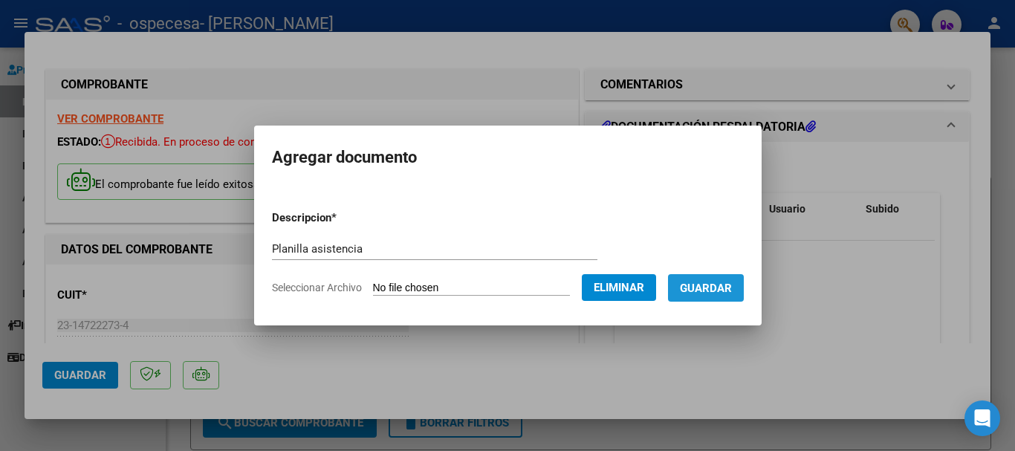
click at [725, 294] on span "Guardar" at bounding box center [706, 288] width 52 height 13
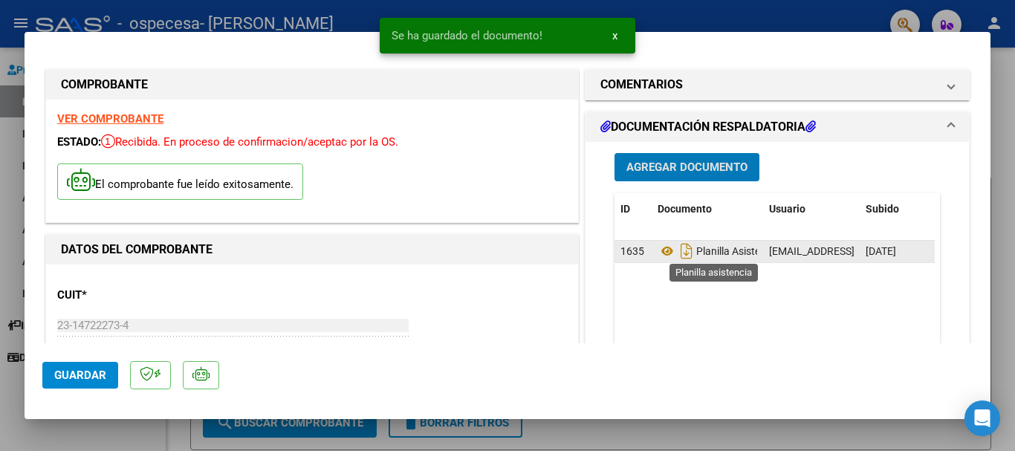
click at [740, 257] on span "Planilla Asistencia" at bounding box center [718, 251] width 122 height 12
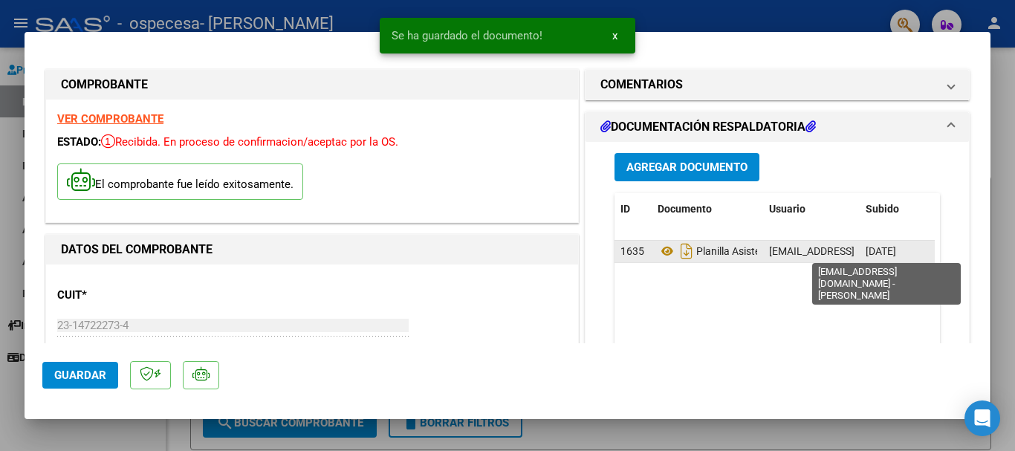
click at [774, 251] on span "[EMAIL_ADDRESS][DOMAIN_NAME] - [PERSON_NAME]" at bounding box center [895, 251] width 252 height 12
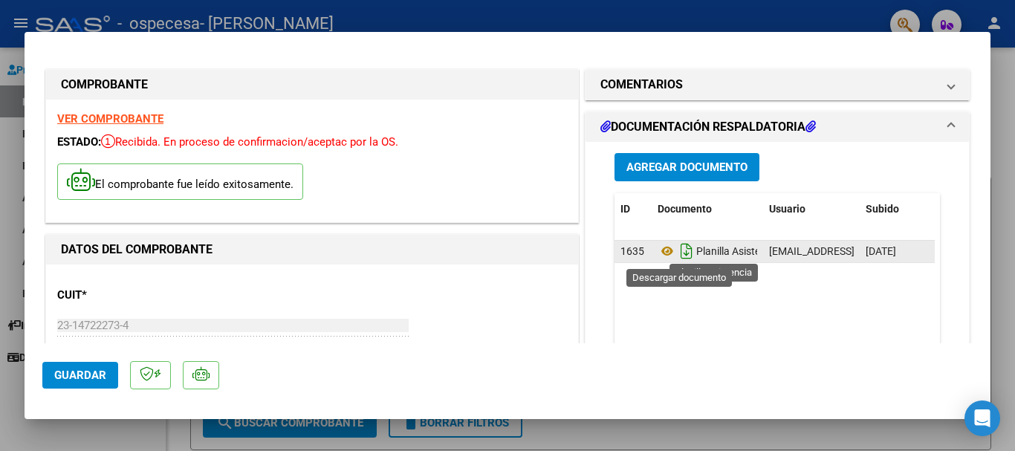
click at [687, 252] on icon "Descargar documento" at bounding box center [686, 251] width 19 height 24
click at [70, 391] on mat-dialog-actions "Guardar" at bounding box center [507, 372] width 930 height 59
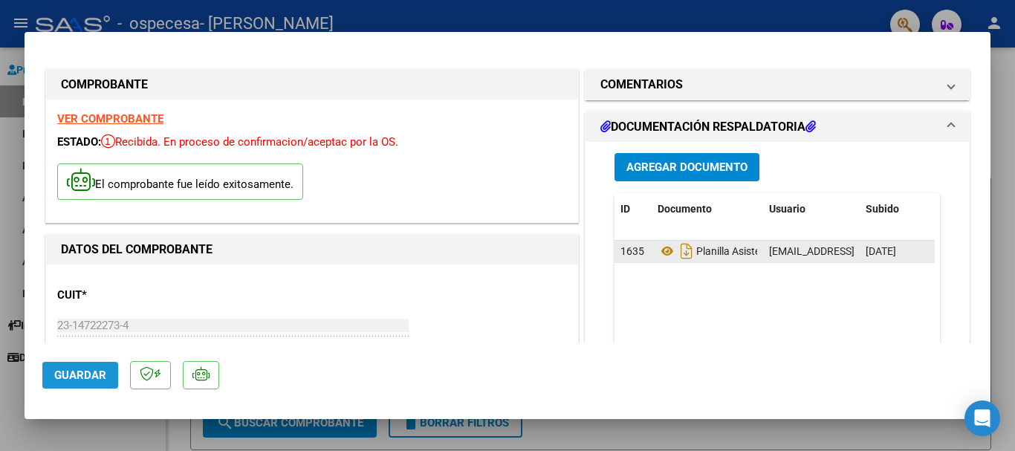
click at [77, 379] on span "Guardar" at bounding box center [80, 374] width 52 height 13
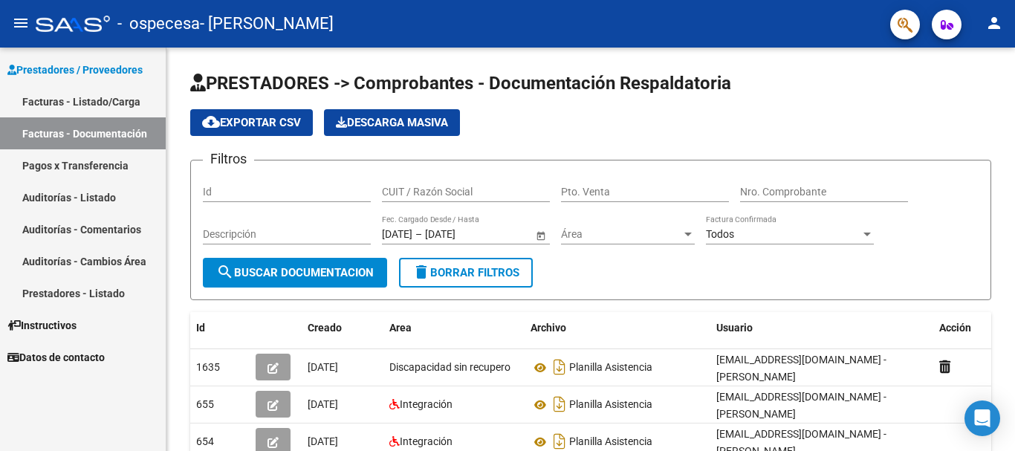
click at [56, 105] on link "Facturas - Listado/Carga" at bounding box center [83, 101] width 166 height 32
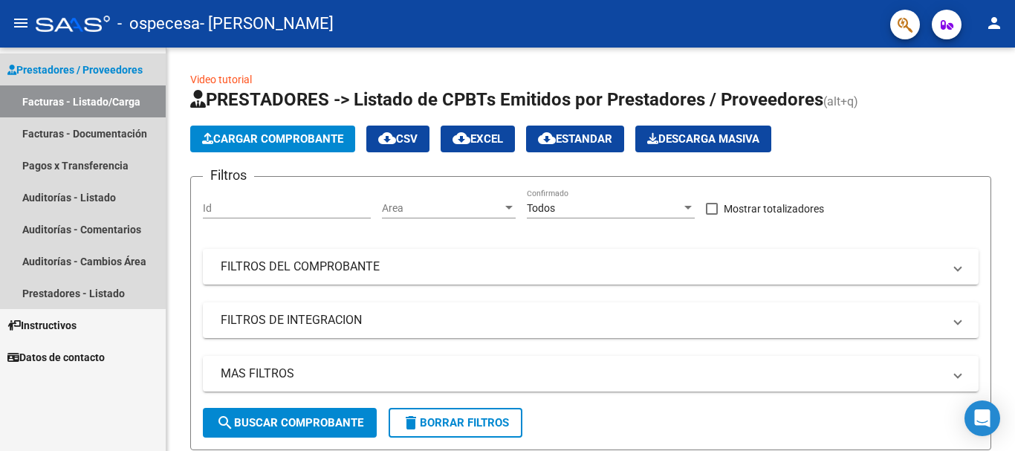
click at [67, 96] on link "Facturas - Listado/Carga" at bounding box center [83, 101] width 166 height 32
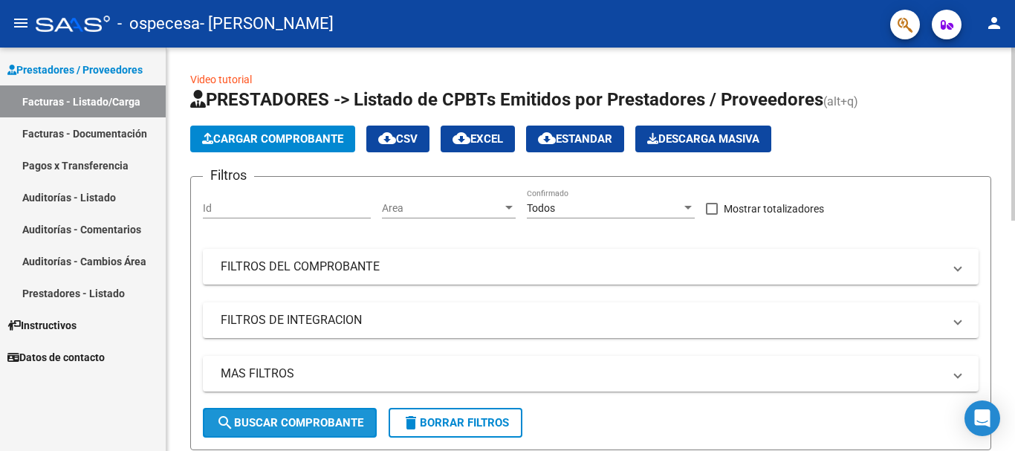
click at [277, 415] on button "search Buscar Comprobante" at bounding box center [290, 423] width 174 height 30
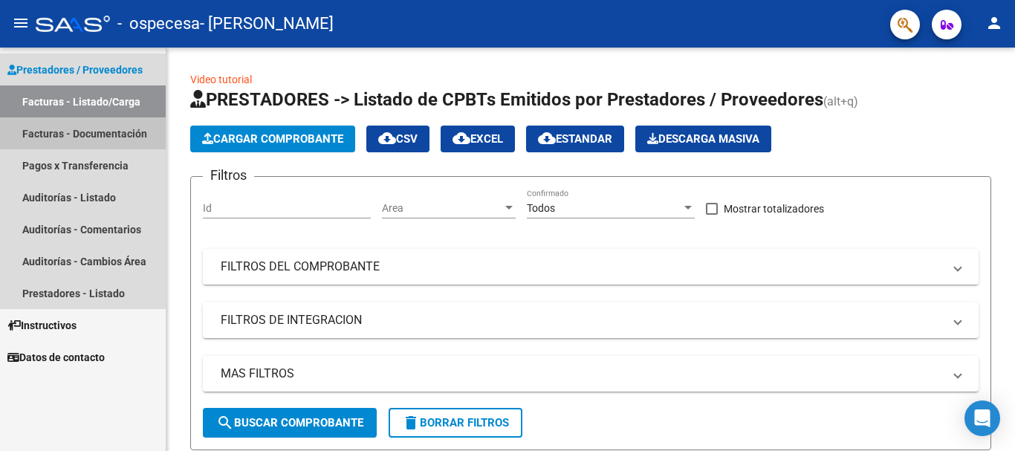
click at [112, 134] on link "Facturas - Documentación" at bounding box center [83, 133] width 166 height 32
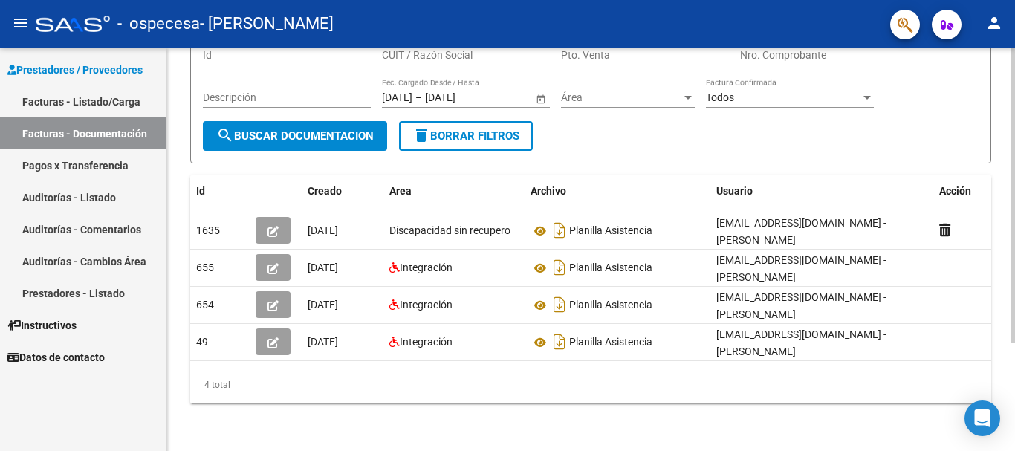
scroll to position [149, 0]
click at [1014, 306] on div at bounding box center [1013, 303] width 4 height 295
click at [1014, 322] on div at bounding box center [1013, 303] width 4 height 295
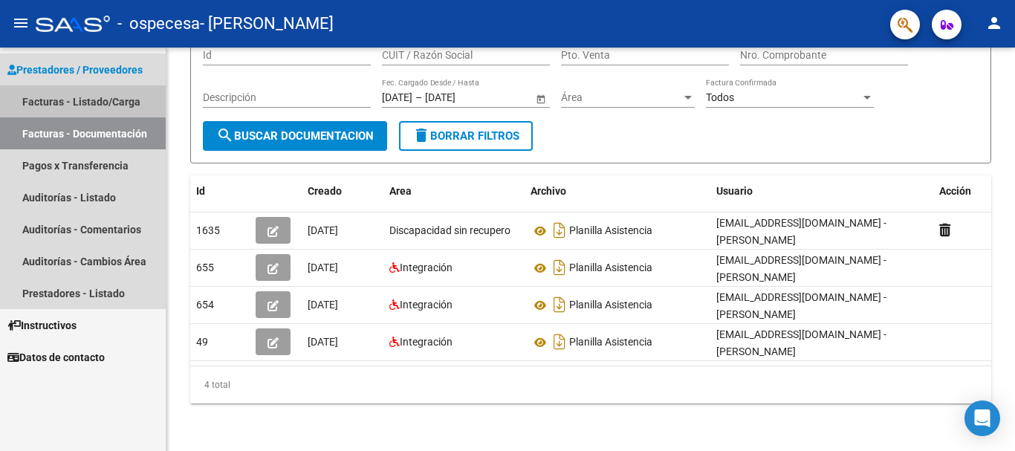
click at [74, 96] on link "Facturas - Listado/Carga" at bounding box center [83, 101] width 166 height 32
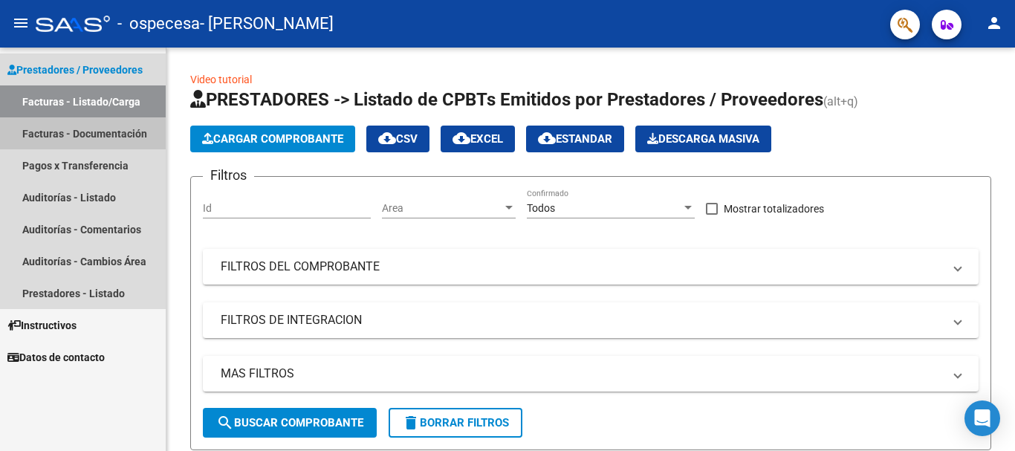
click at [61, 139] on link "Facturas - Documentación" at bounding box center [83, 133] width 166 height 32
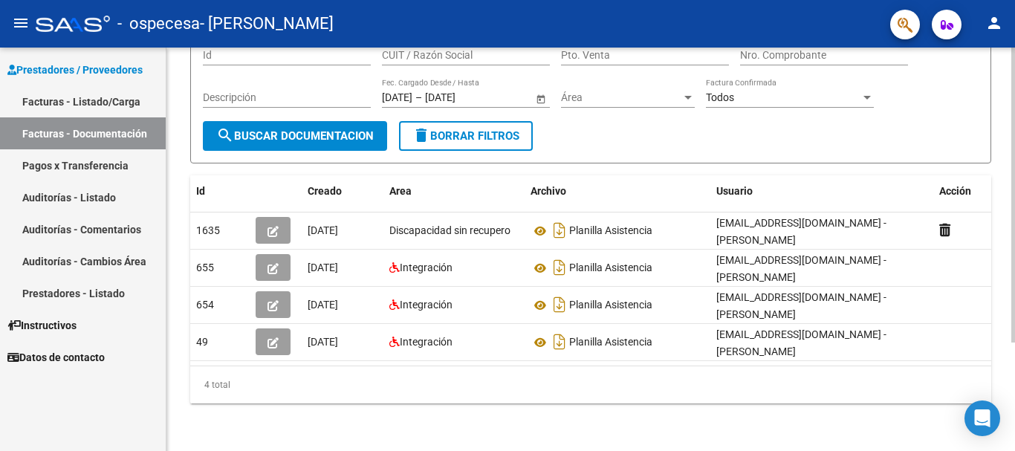
scroll to position [149, 0]
click at [1014, 259] on div at bounding box center [1013, 303] width 4 height 295
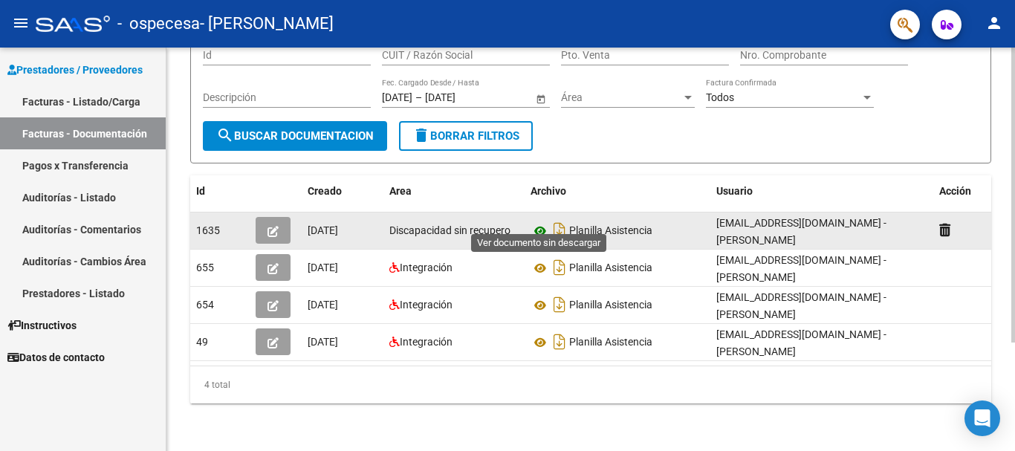
click at [542, 222] on icon at bounding box center [539, 231] width 19 height 18
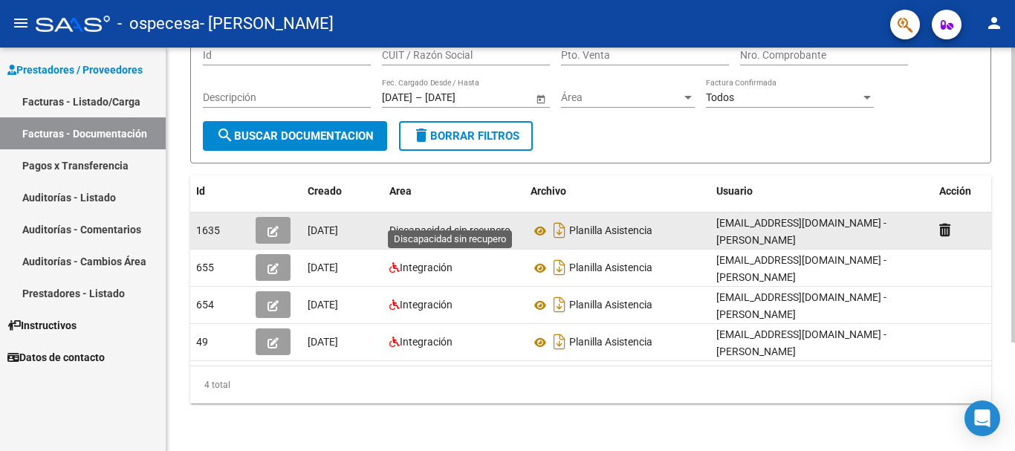
click at [423, 224] on span "Discapacidad sin recupero" at bounding box center [449, 230] width 121 height 12
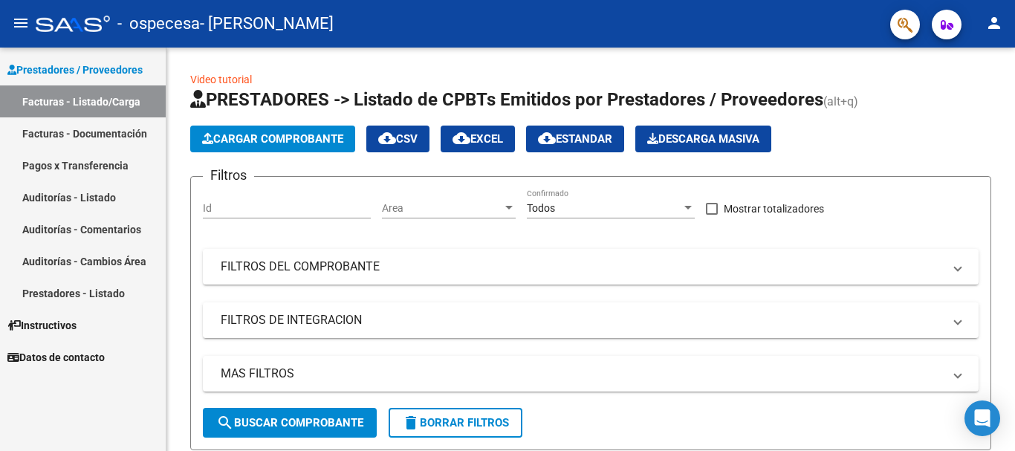
click at [51, 70] on span "Prestadores / Proveedores" at bounding box center [74, 70] width 135 height 16
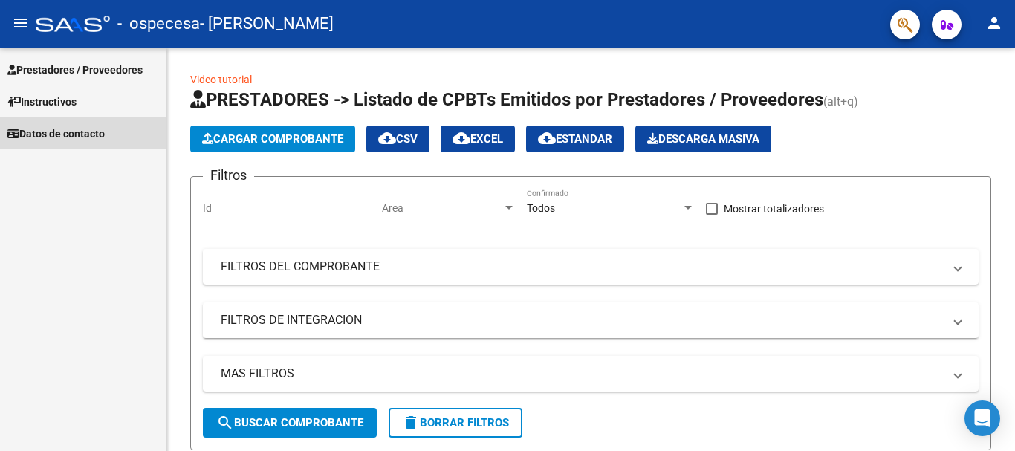
click at [49, 135] on span "Datos de contacto" at bounding box center [55, 134] width 97 height 16
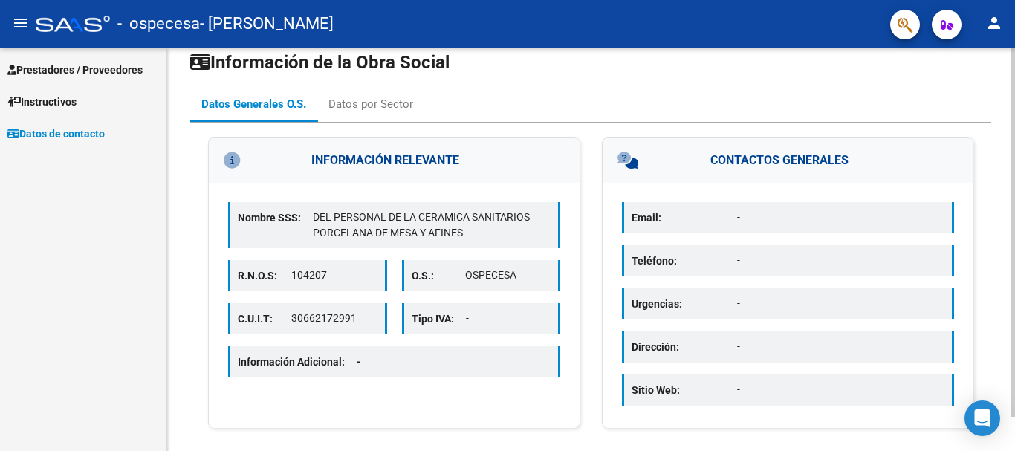
scroll to position [37, 0]
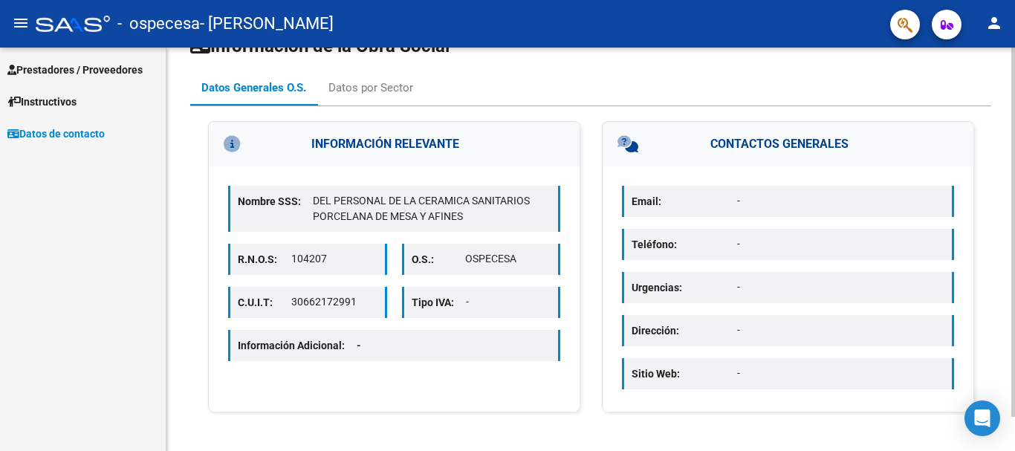
click at [1014, 254] on div at bounding box center [1013, 266] width 4 height 369
click at [692, 198] on p "Email:" at bounding box center [683, 201] width 105 height 16
click at [988, 21] on mat-icon "person" at bounding box center [994, 23] width 18 height 18
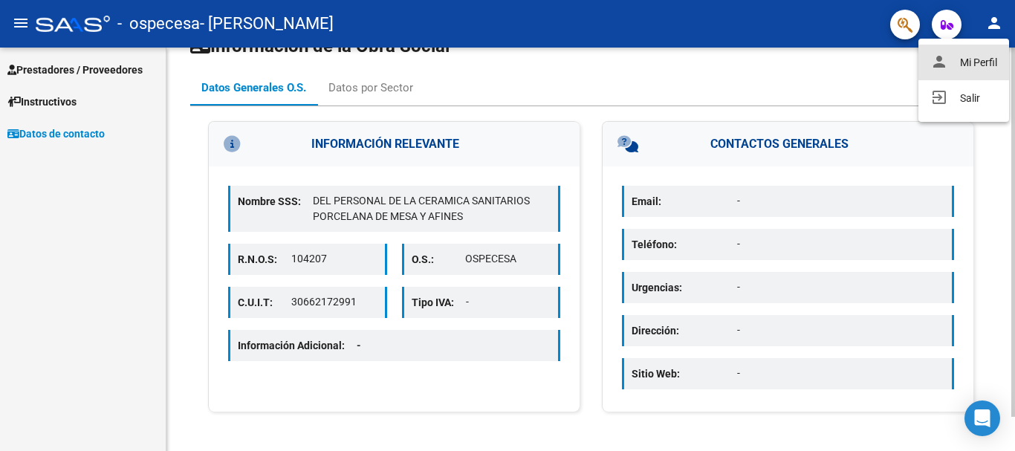
click at [981, 59] on button "person Mi Perfil" at bounding box center [963, 63] width 91 height 36
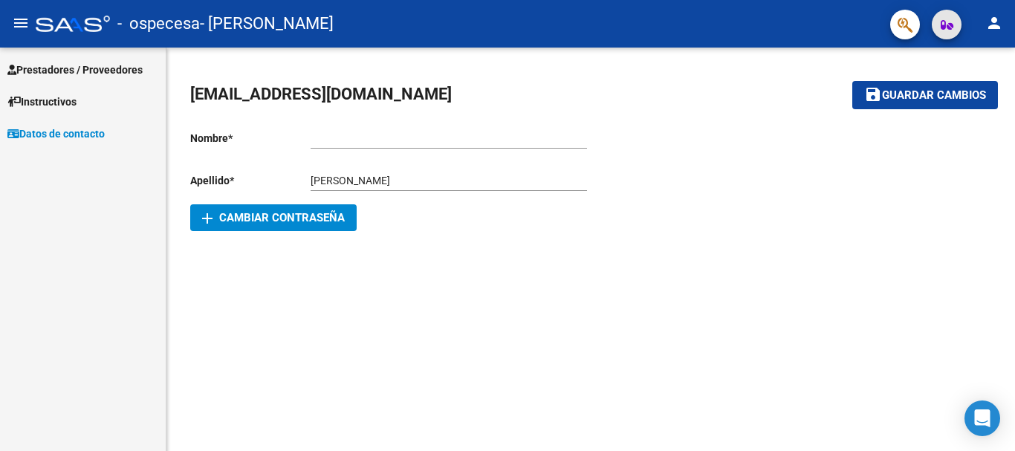
click at [946, 26] on icon "button" at bounding box center [946, 24] width 13 height 11
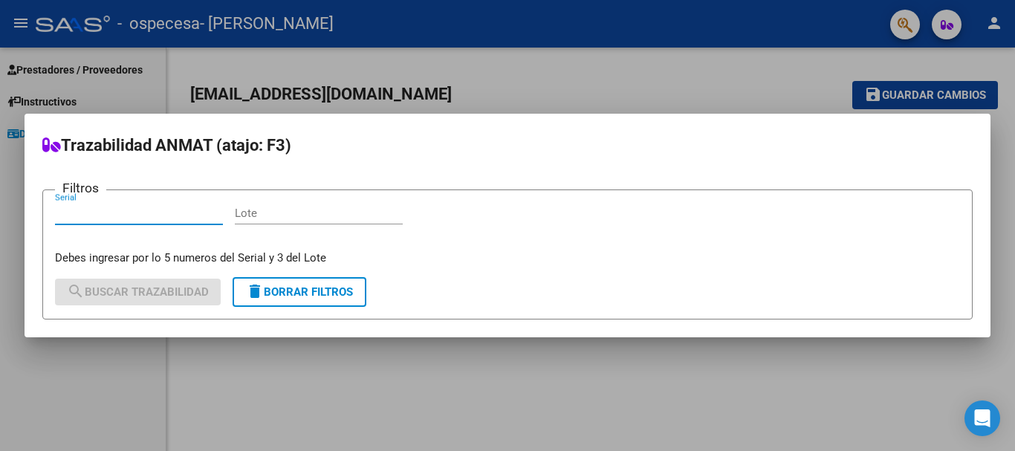
click at [894, 25] on div at bounding box center [507, 225] width 1015 height 451
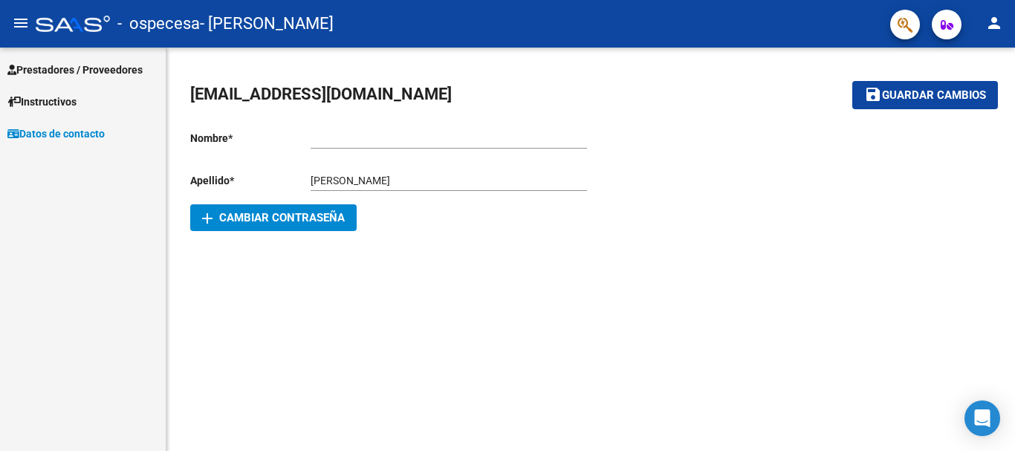
click at [60, 73] on span "Prestadores / Proveedores" at bounding box center [74, 70] width 135 height 16
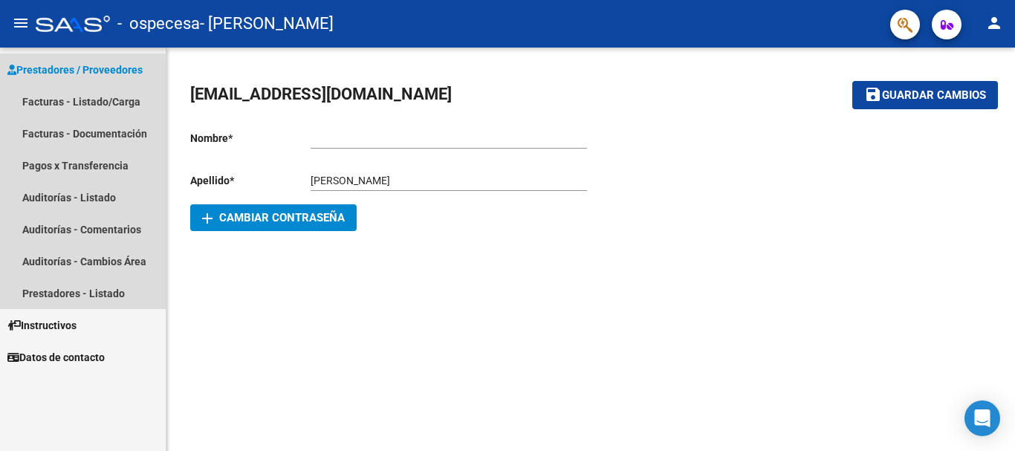
click at [60, 71] on span "Prestadores / Proveedores" at bounding box center [74, 70] width 135 height 16
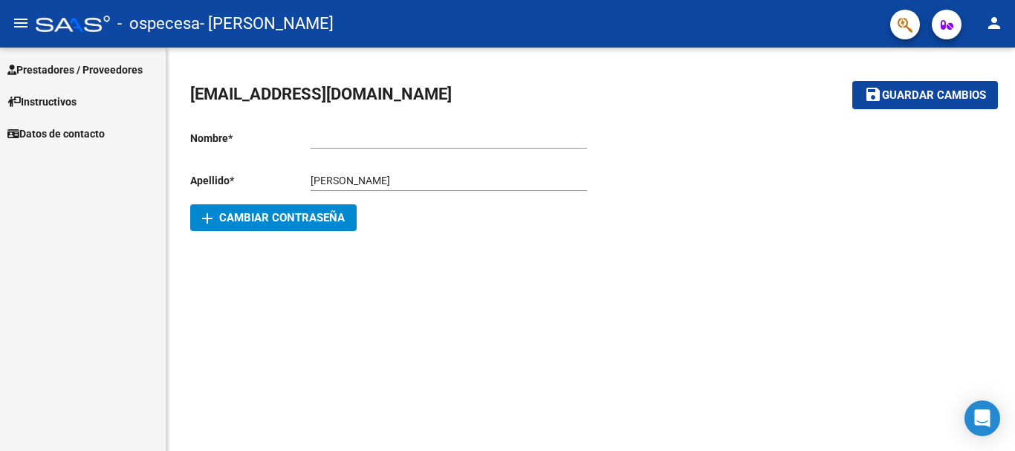
click at [60, 71] on span "Prestadores / Proveedores" at bounding box center [74, 70] width 135 height 16
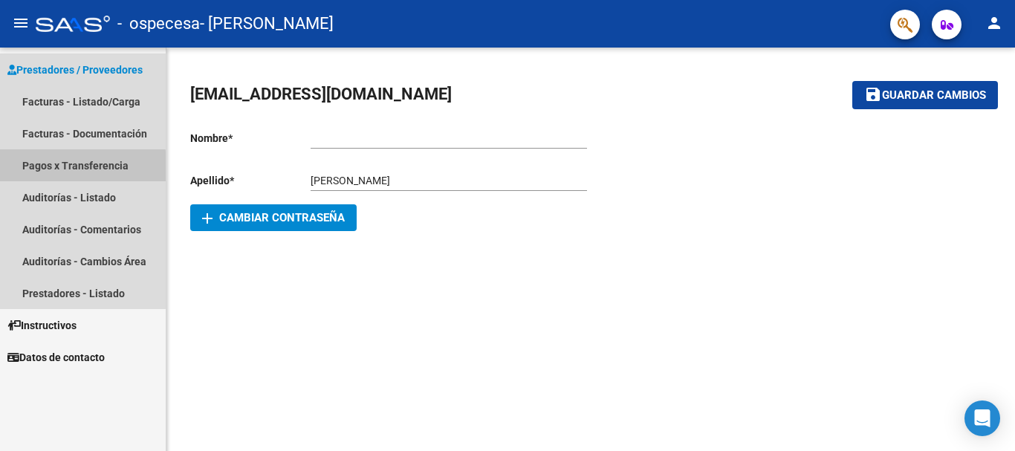
click at [56, 169] on link "Pagos x Transferencia" at bounding box center [83, 165] width 166 height 32
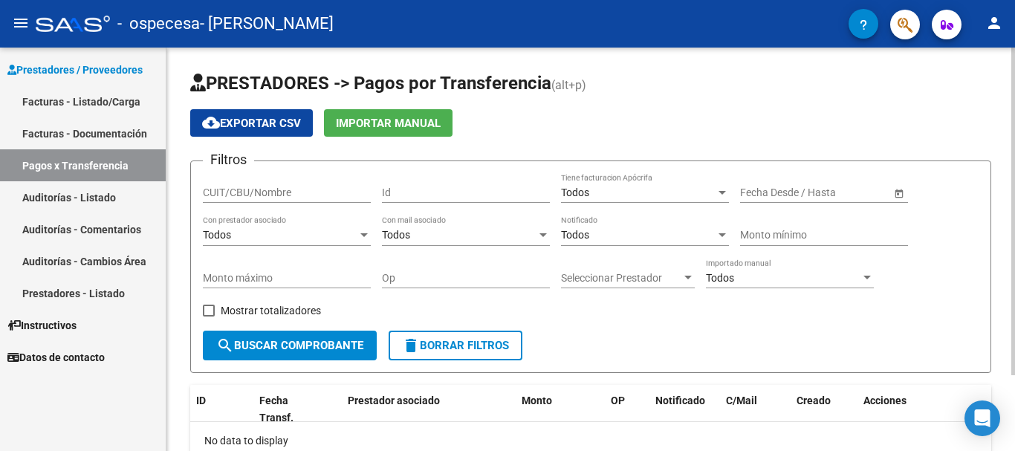
click at [297, 338] on button "search Buscar Comprobante" at bounding box center [290, 346] width 174 height 30
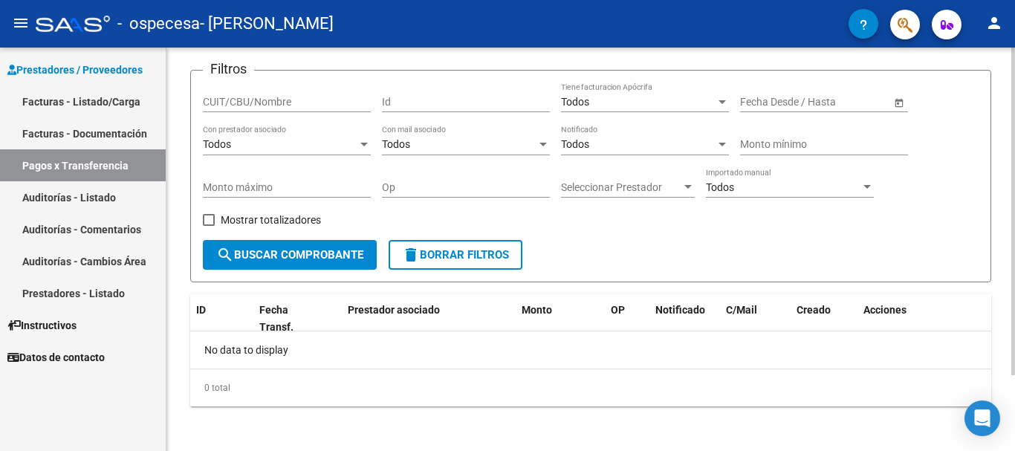
scroll to position [94, 0]
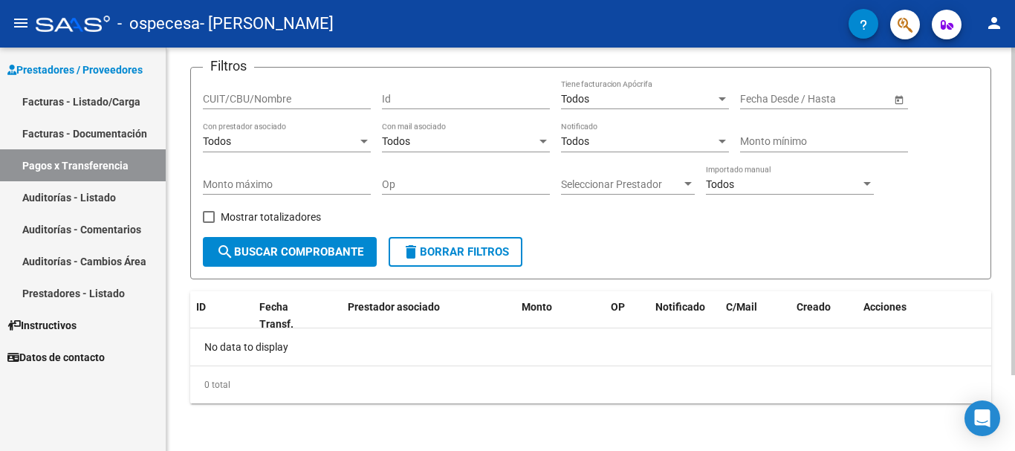
click at [1014, 227] on div at bounding box center [1013, 287] width 4 height 328
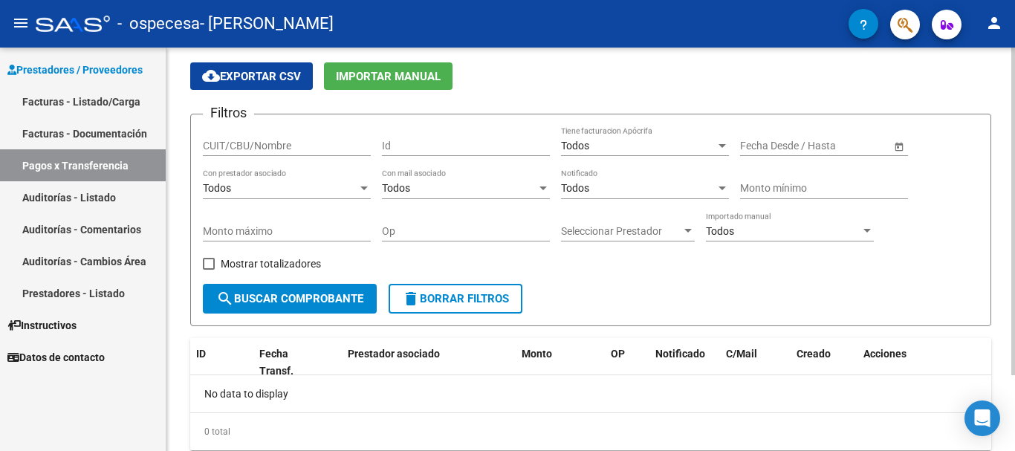
scroll to position [32, 0]
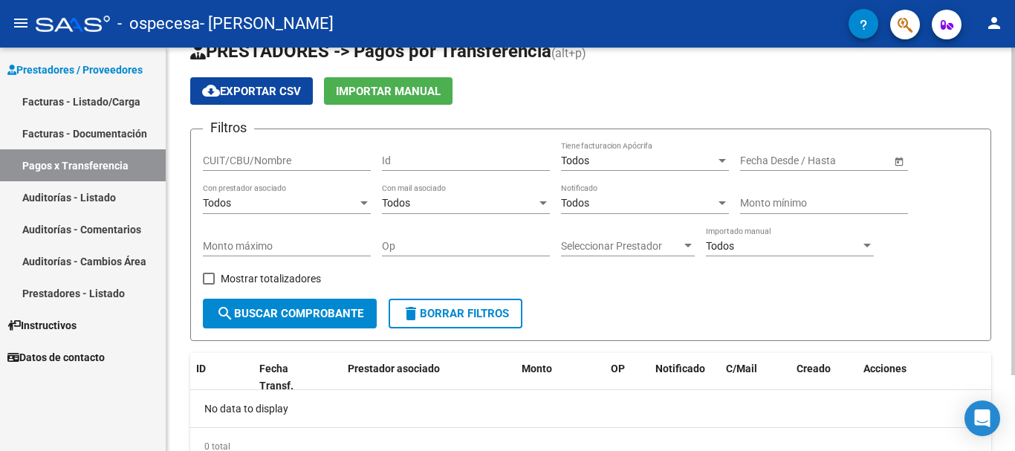
click at [1014, 175] on div at bounding box center [1013, 238] width 4 height 328
click at [410, 86] on span "Importar Manual" at bounding box center [388, 91] width 105 height 13
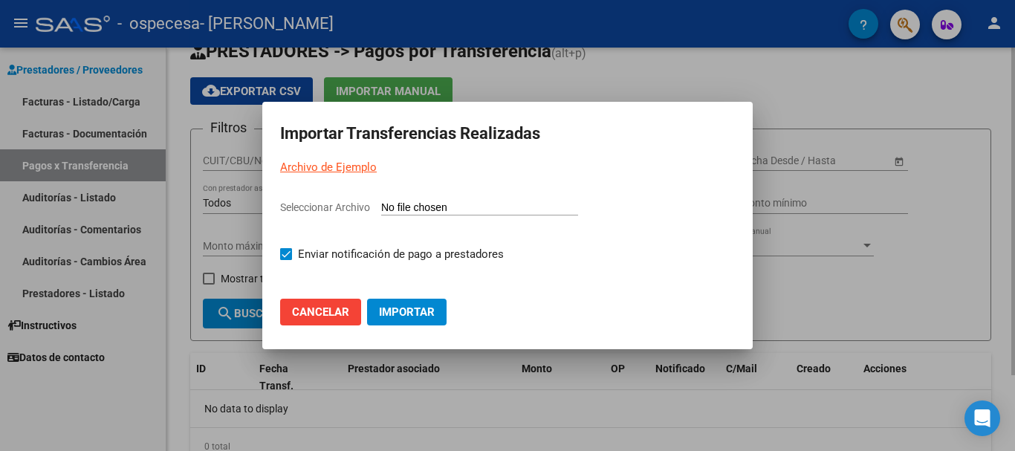
click at [410, 86] on div at bounding box center [507, 225] width 1015 height 451
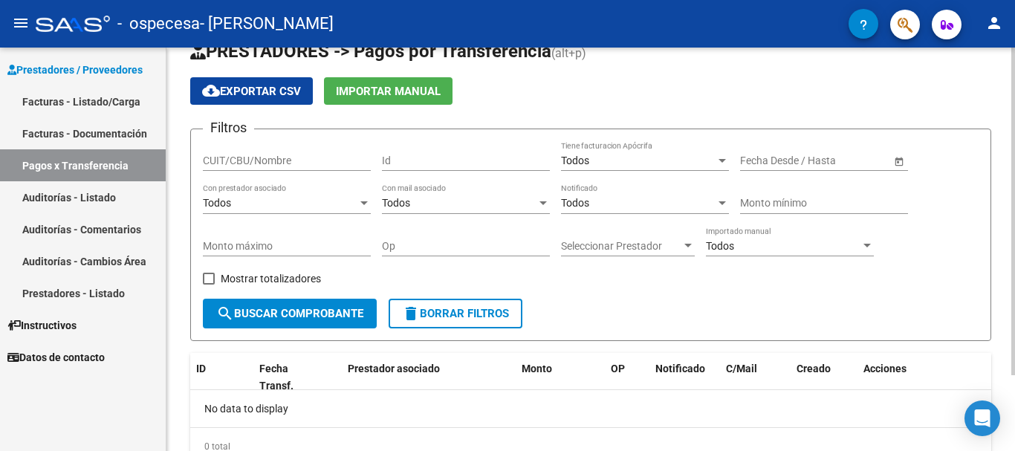
click at [292, 87] on span "cloud_download Exportar CSV" at bounding box center [251, 91] width 99 height 13
click at [104, 226] on link "Auditorías - Comentarios" at bounding box center [83, 229] width 166 height 32
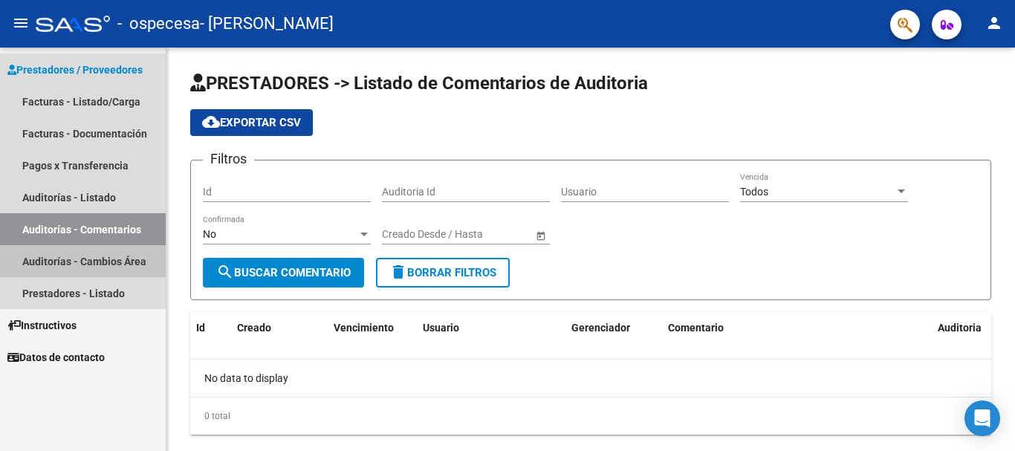
click at [94, 254] on link "Auditorías - Cambios Área" at bounding box center [83, 261] width 166 height 32
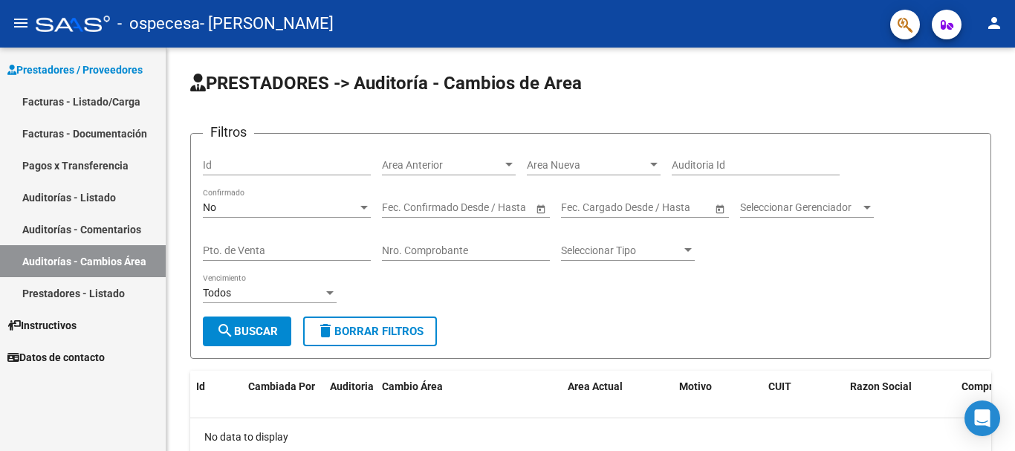
click at [80, 290] on link "Prestadores - Listado" at bounding box center [83, 293] width 166 height 32
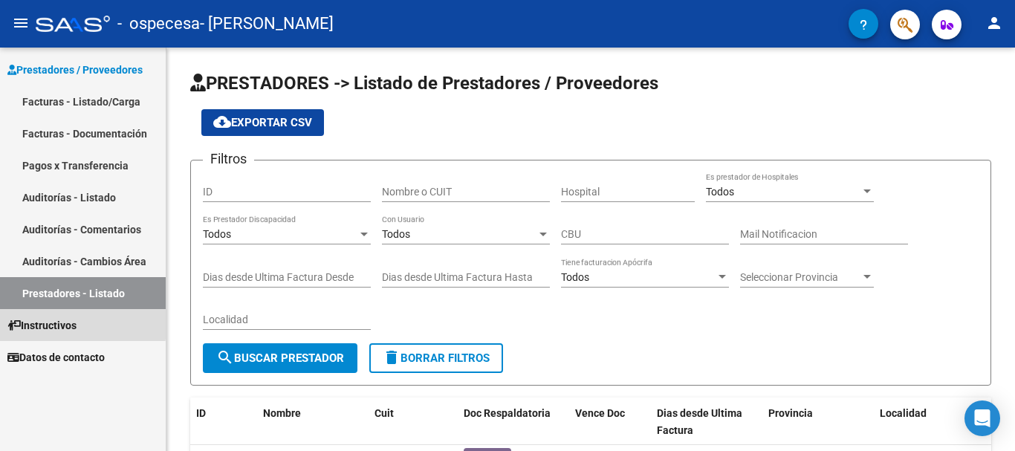
click at [71, 322] on span "Instructivos" at bounding box center [41, 325] width 69 height 16
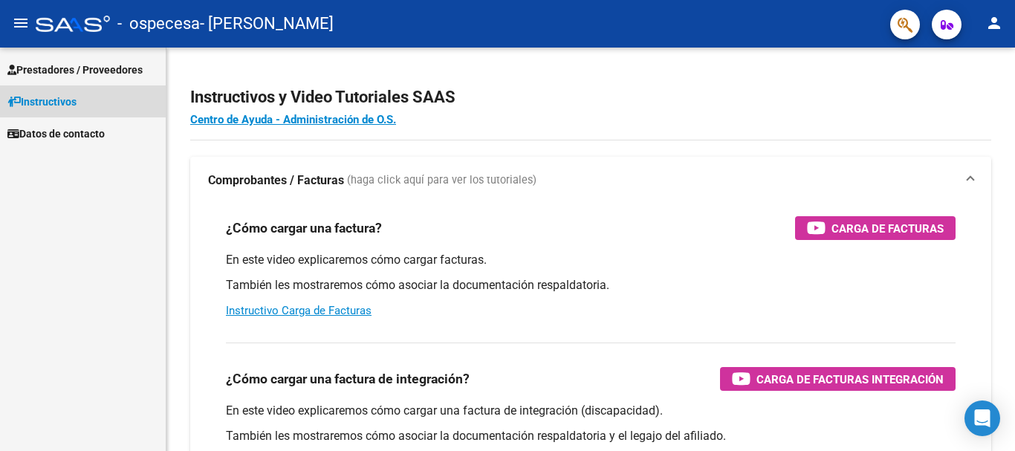
click at [59, 103] on span "Instructivos" at bounding box center [41, 102] width 69 height 16
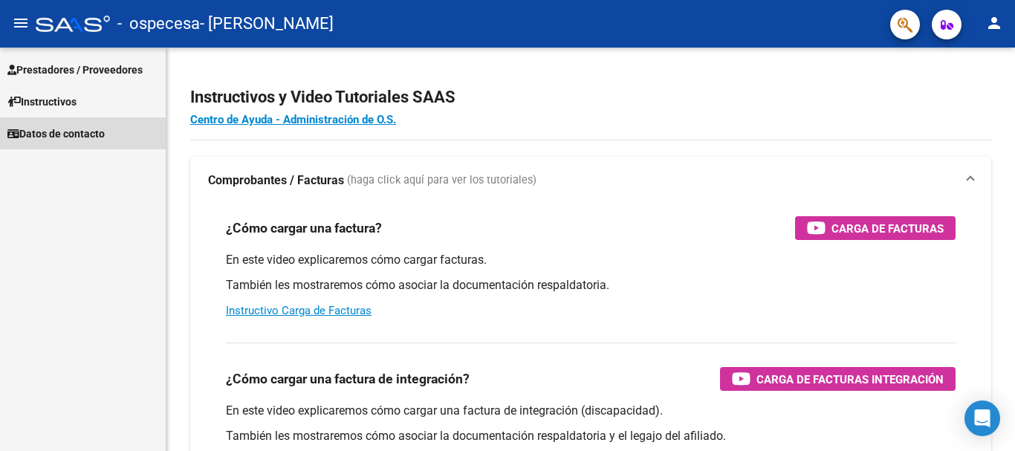
click at [48, 132] on span "Datos de contacto" at bounding box center [55, 134] width 97 height 16
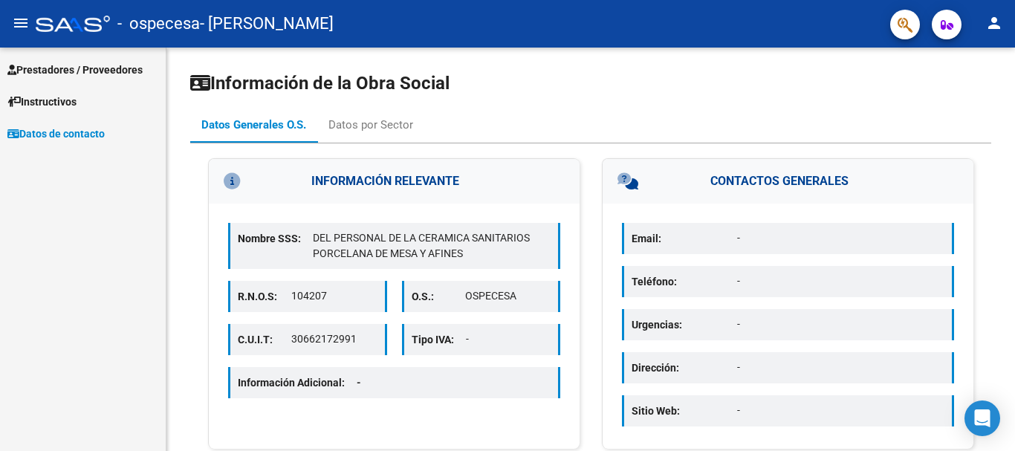
click at [61, 77] on span "Prestadores / Proveedores" at bounding box center [74, 70] width 135 height 16
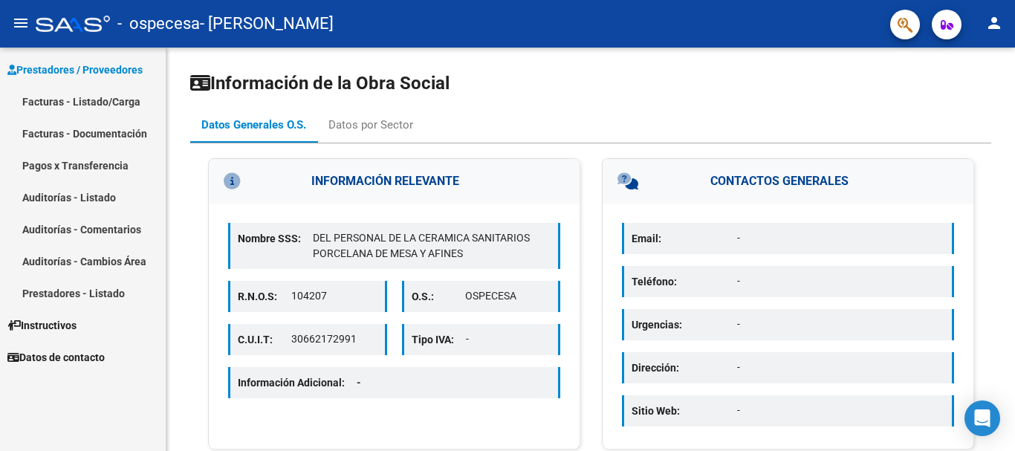
click at [52, 100] on link "Facturas - Listado/Carga" at bounding box center [83, 101] width 166 height 32
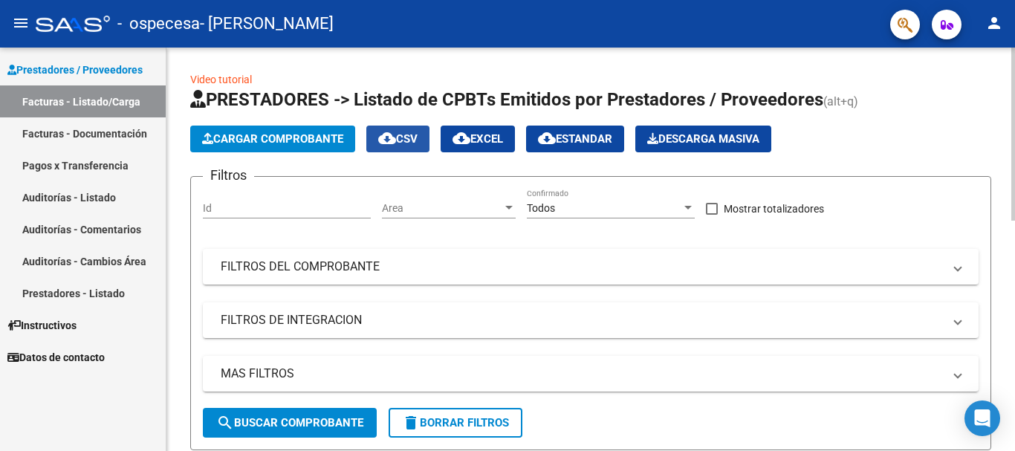
click at [408, 137] on span "cloud_download CSV" at bounding box center [397, 138] width 39 height 13
click at [483, 138] on span "cloud_download EXCEL" at bounding box center [477, 138] width 51 height 13
click at [568, 136] on span "cloud_download Estandar" at bounding box center [575, 138] width 74 height 13
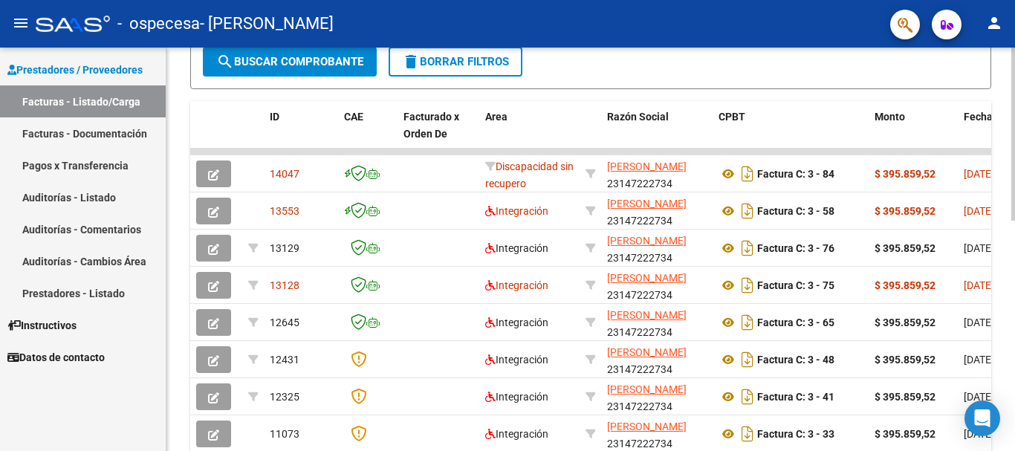
scroll to position [359, 0]
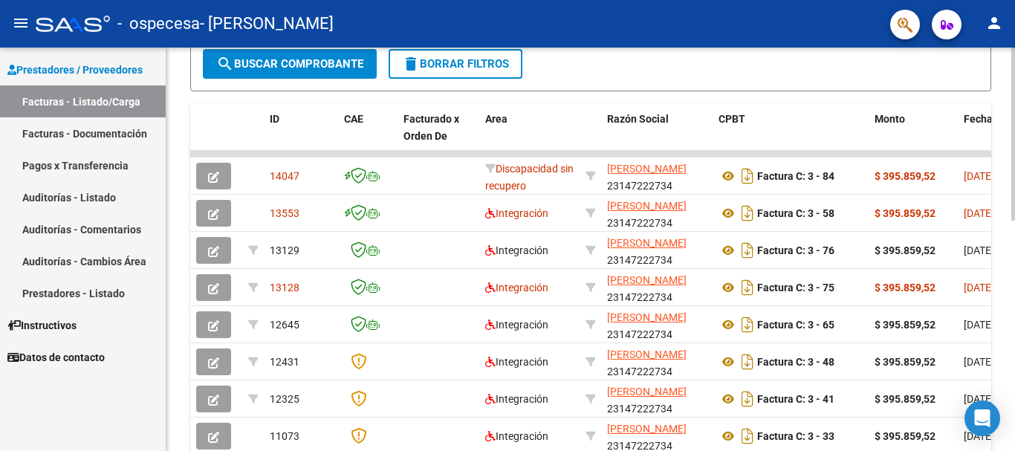
click at [1014, 237] on div at bounding box center [1013, 291] width 4 height 173
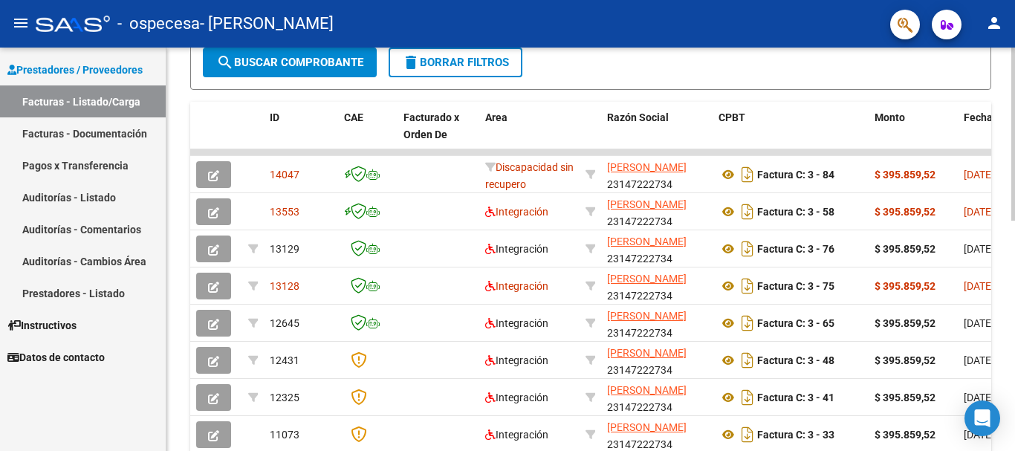
scroll to position [350, 0]
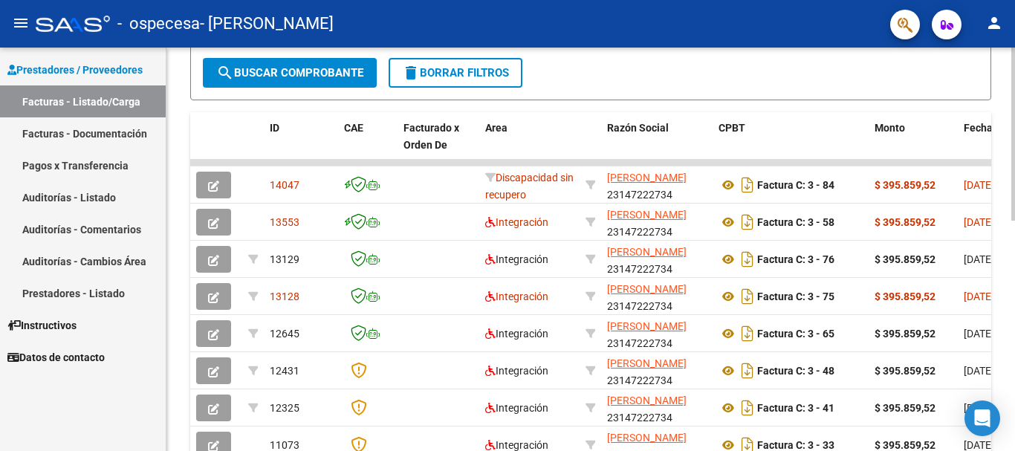
click at [1007, 206] on div "Video tutorial PRESTADORES -> Listado de CPBTs Emitidos por Prestadores / Prove…" at bounding box center [592, 163] width 852 height 930
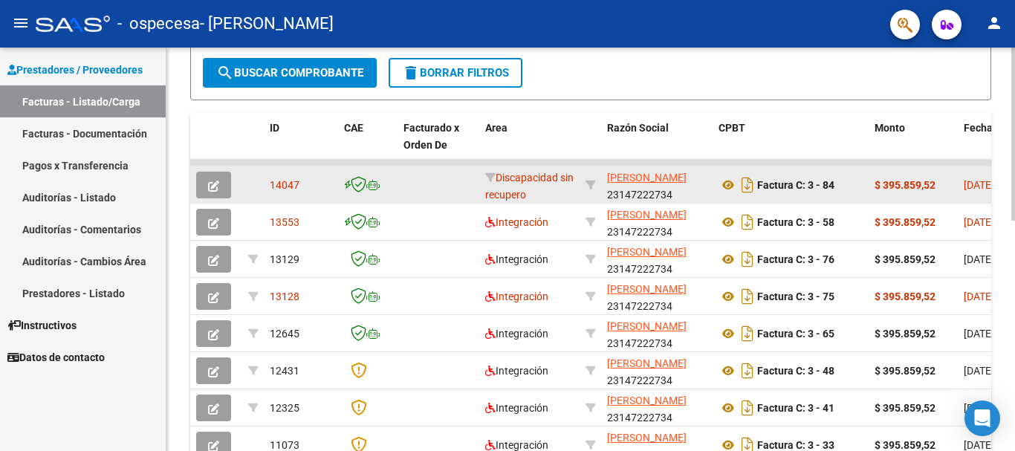
click at [906, 181] on strong "$ 395.859,52" at bounding box center [904, 185] width 61 height 12
click at [215, 189] on icon "button" at bounding box center [213, 186] width 11 height 11
